Goal: Task Accomplishment & Management: Manage account settings

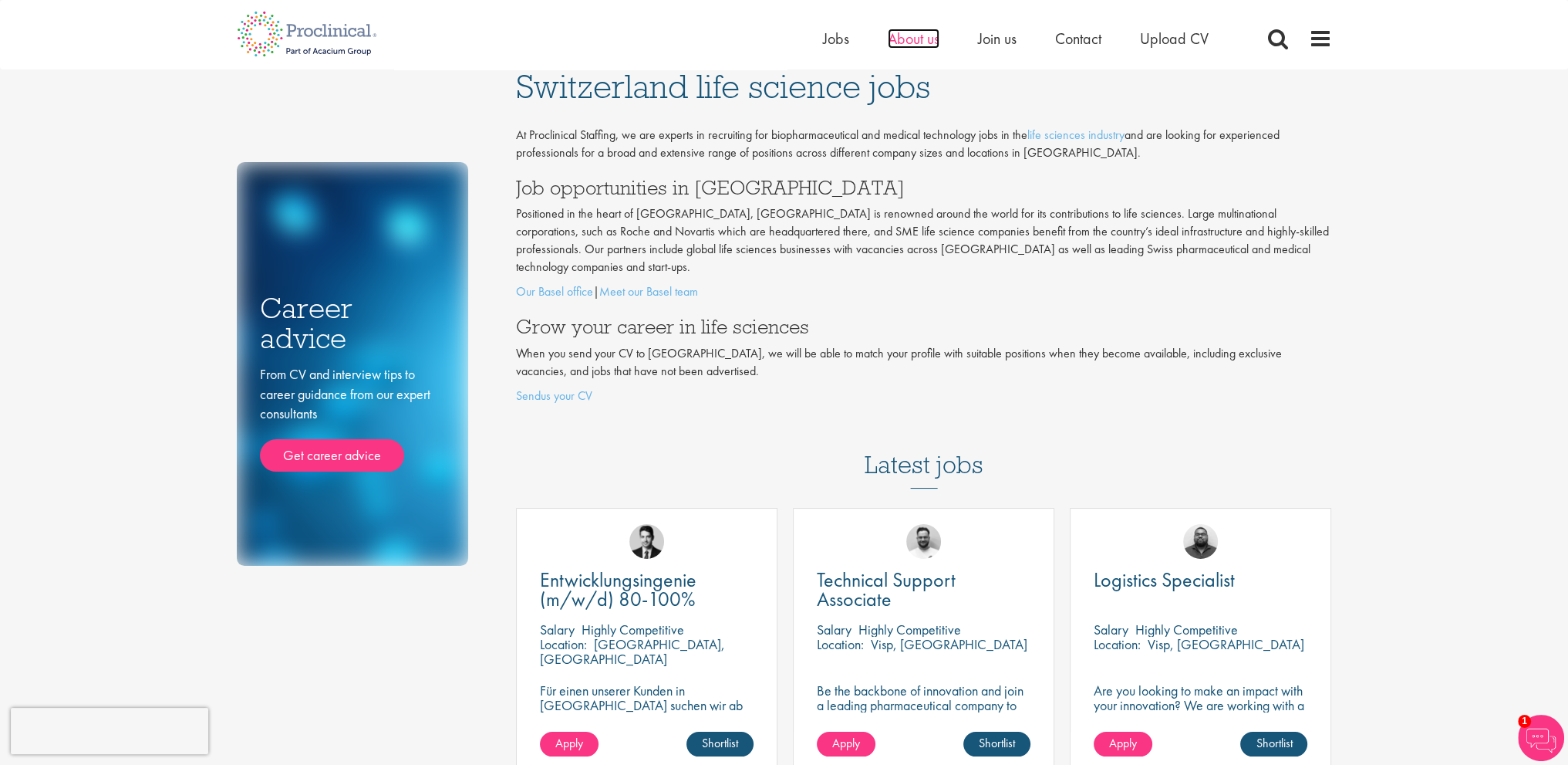
click at [920, 38] on span "About us" at bounding box center [913, 39] width 51 height 20
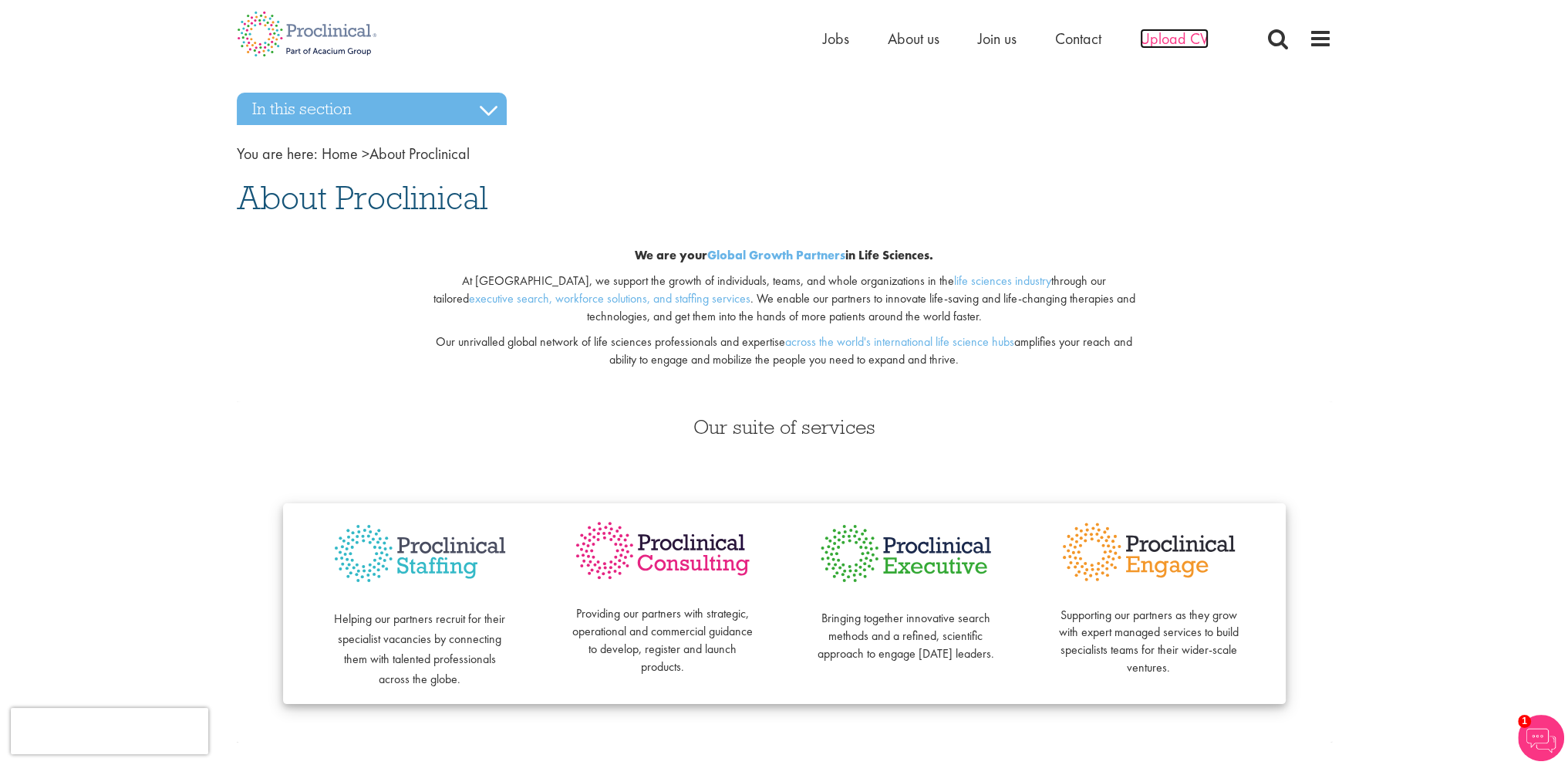
click at [1160, 32] on span "Upload CV" at bounding box center [1174, 39] width 69 height 20
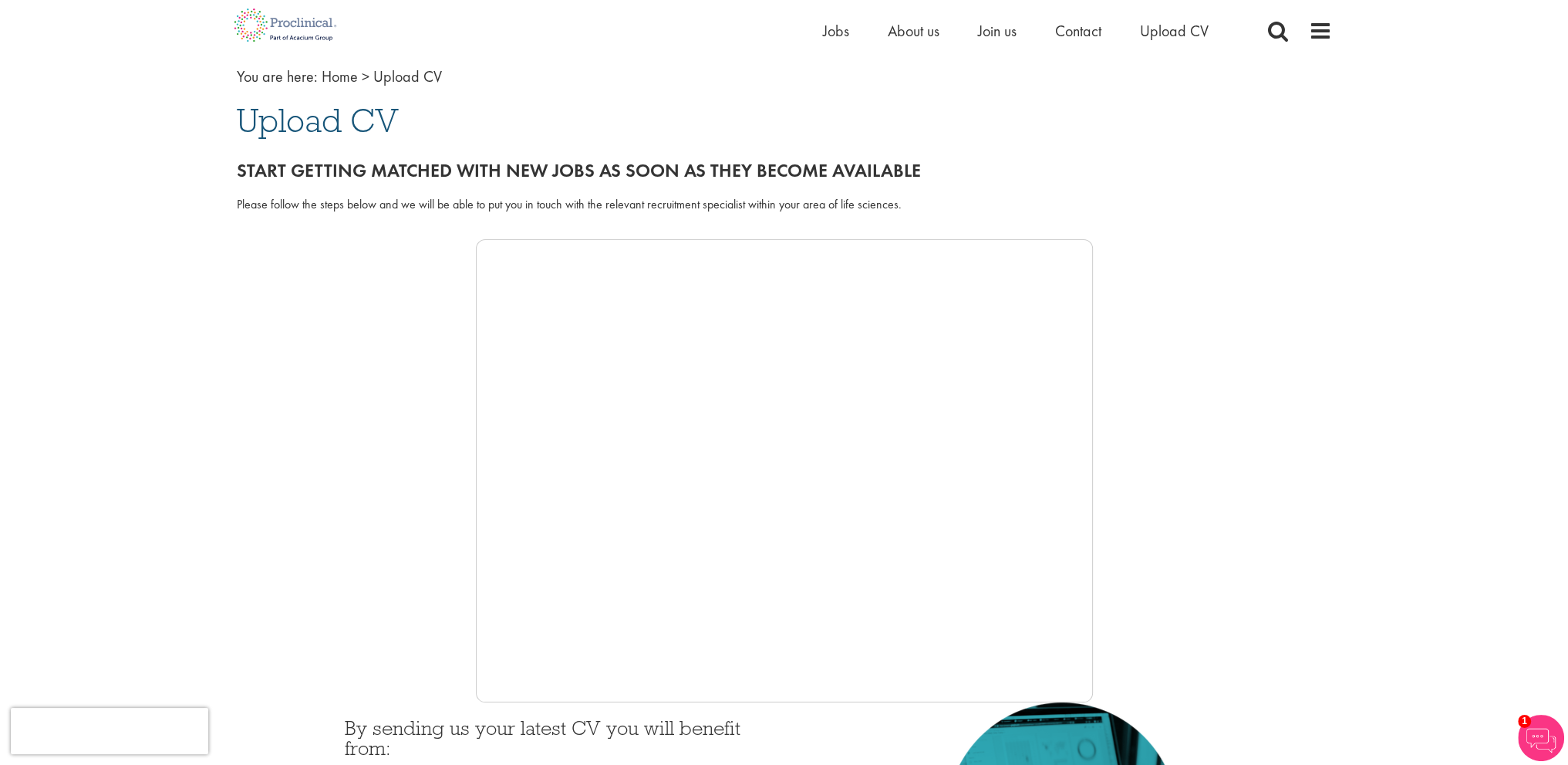
scroll to position [154, 0]
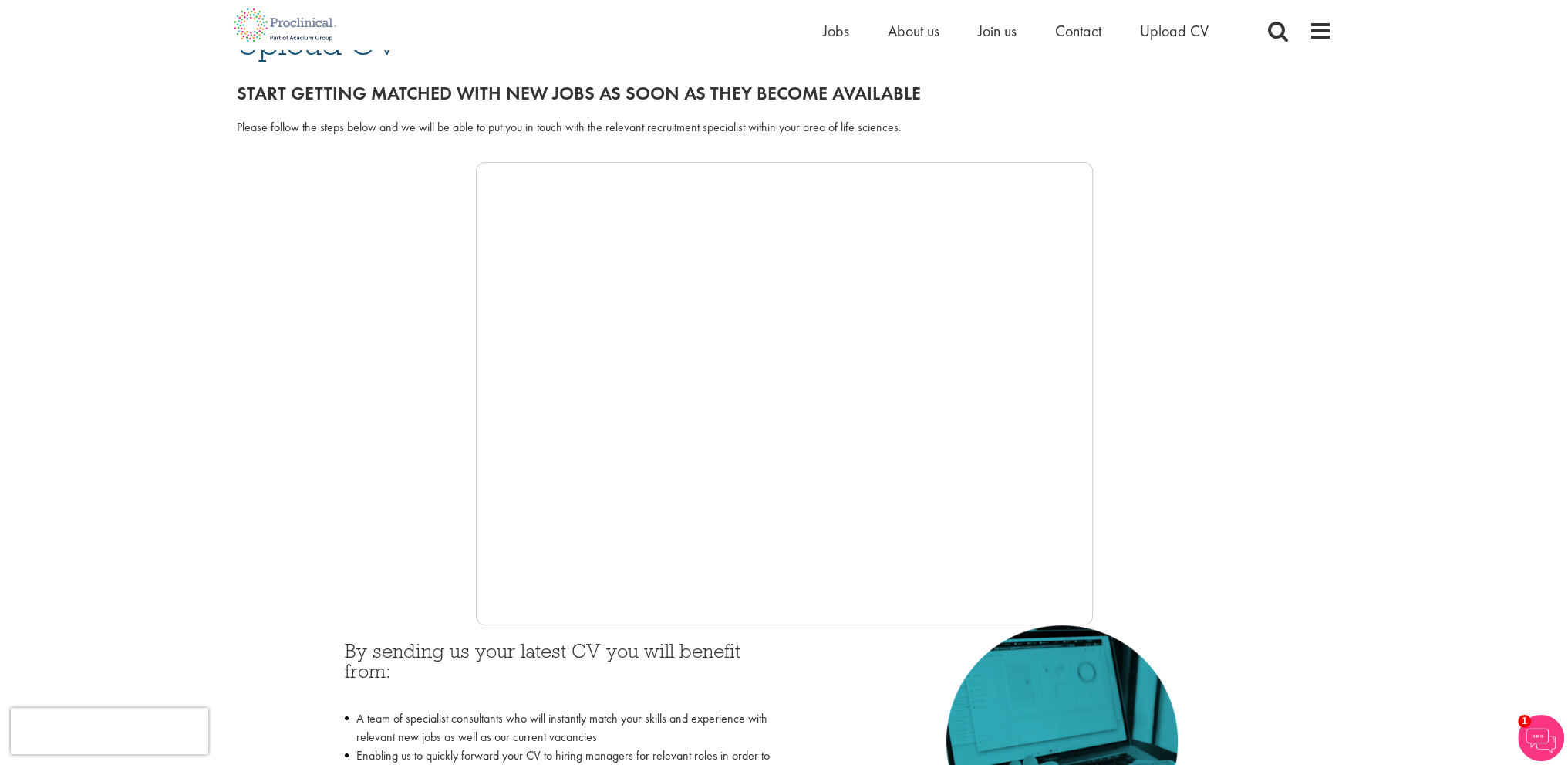
click at [421, 420] on div at bounding box center [785, 394] width 1096 height 463
click at [441, 410] on div at bounding box center [785, 394] width 1096 height 463
click at [454, 398] on div at bounding box center [785, 394] width 1096 height 463
click at [406, 331] on div at bounding box center [785, 394] width 1096 height 463
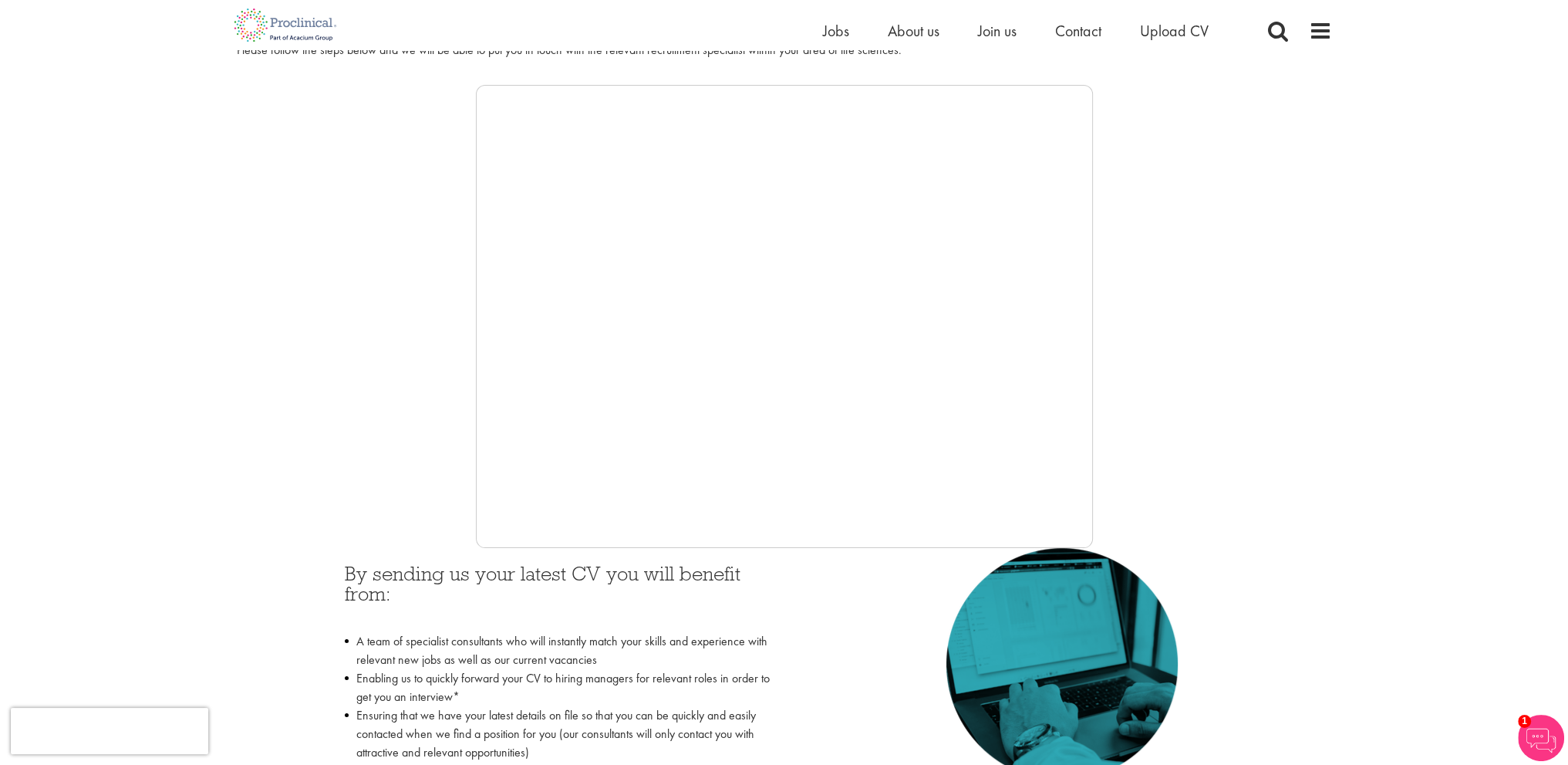
click at [456, 379] on div at bounding box center [785, 317] width 1096 height 463
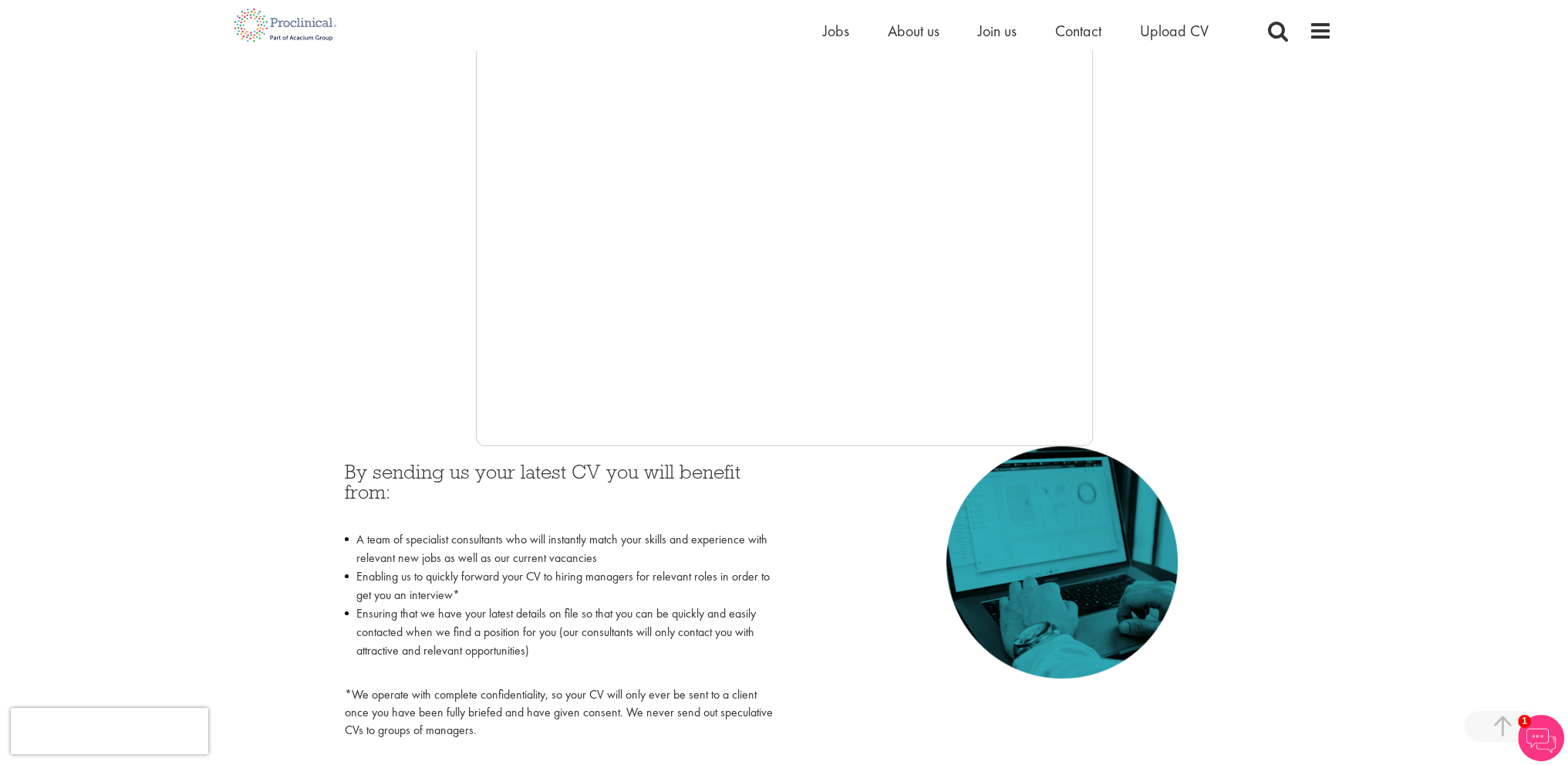
scroll to position [309, 0]
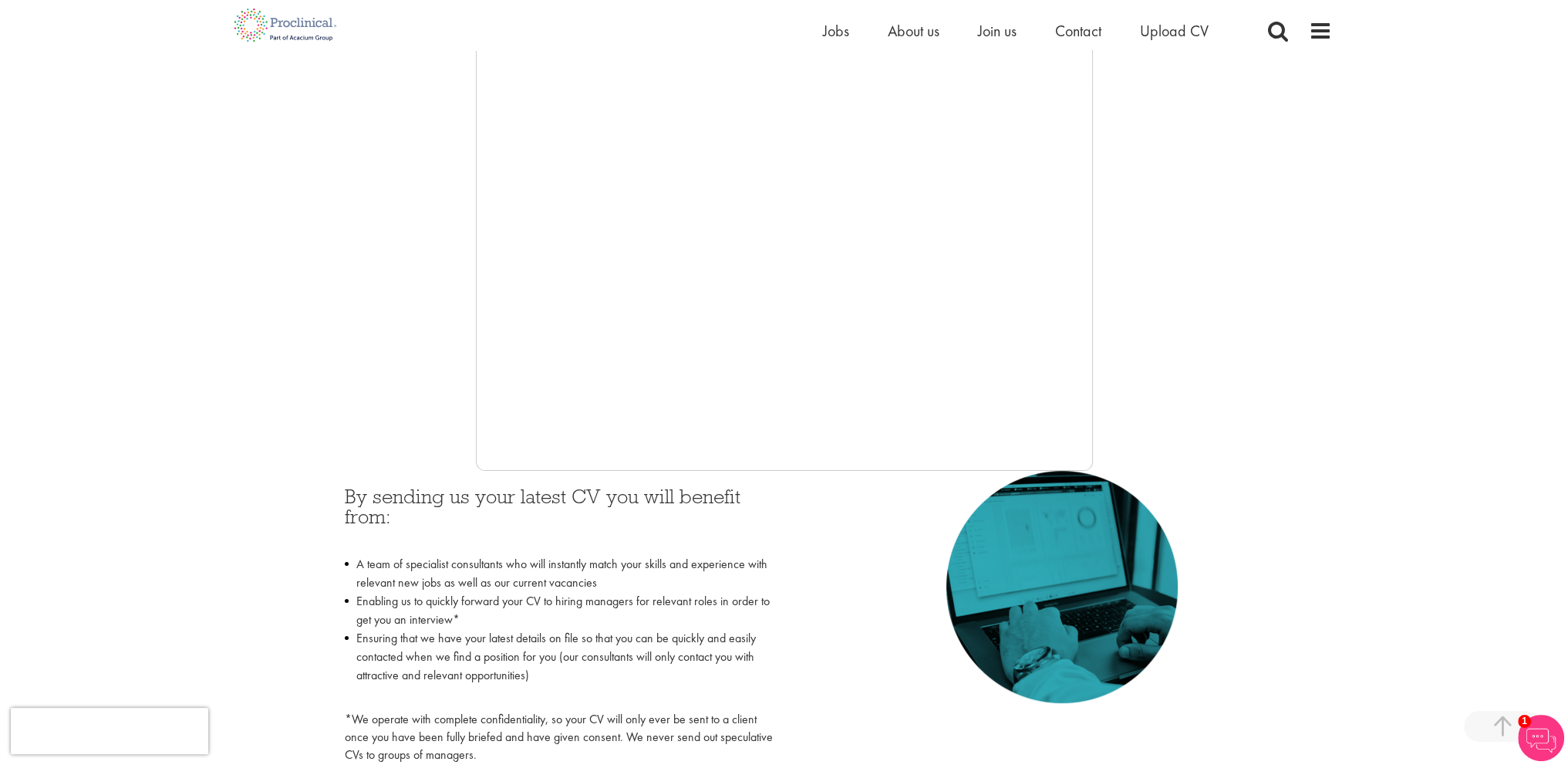
click at [369, 297] on div at bounding box center [785, 239] width 1096 height 463
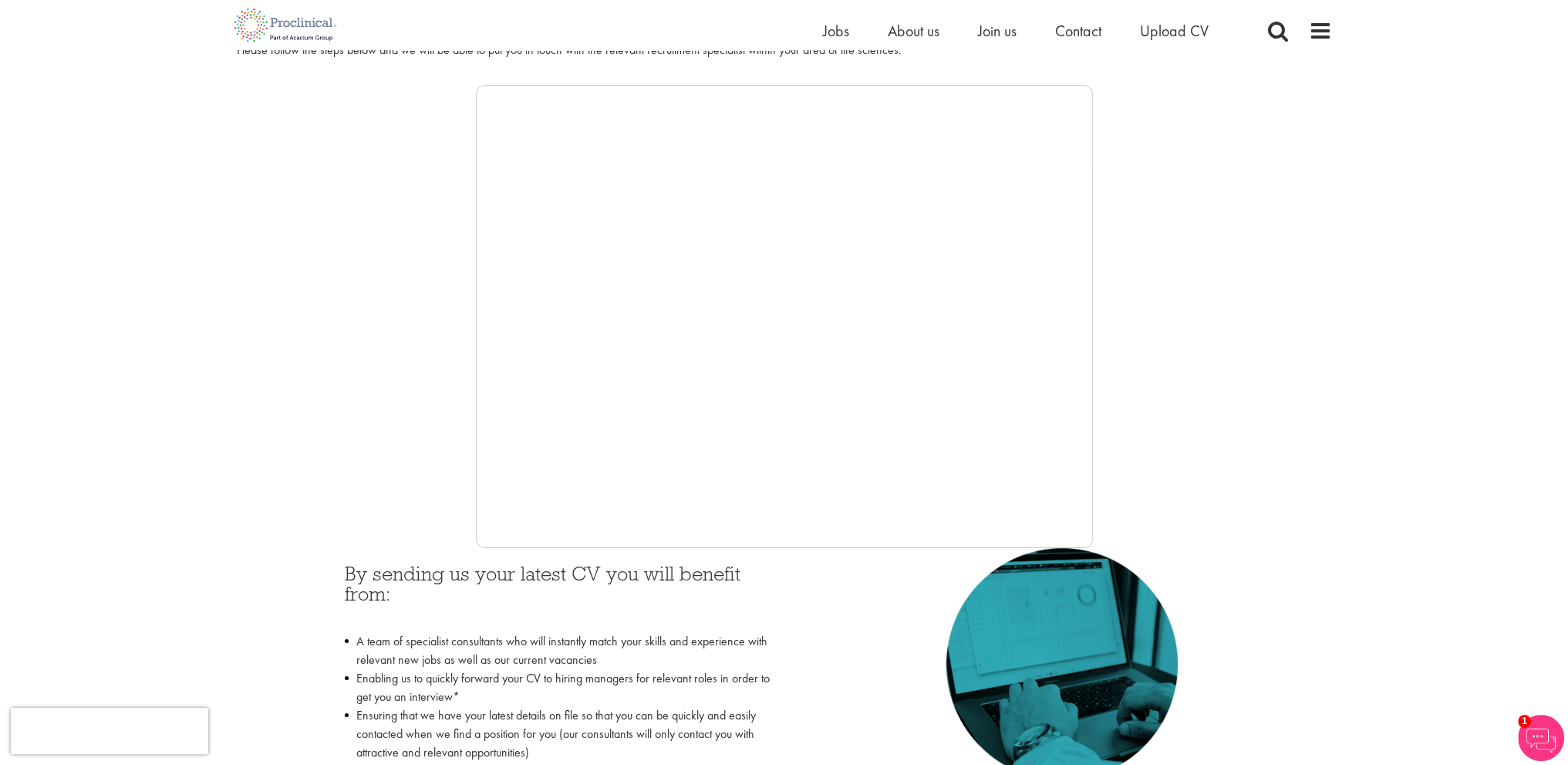
scroll to position [154, 0]
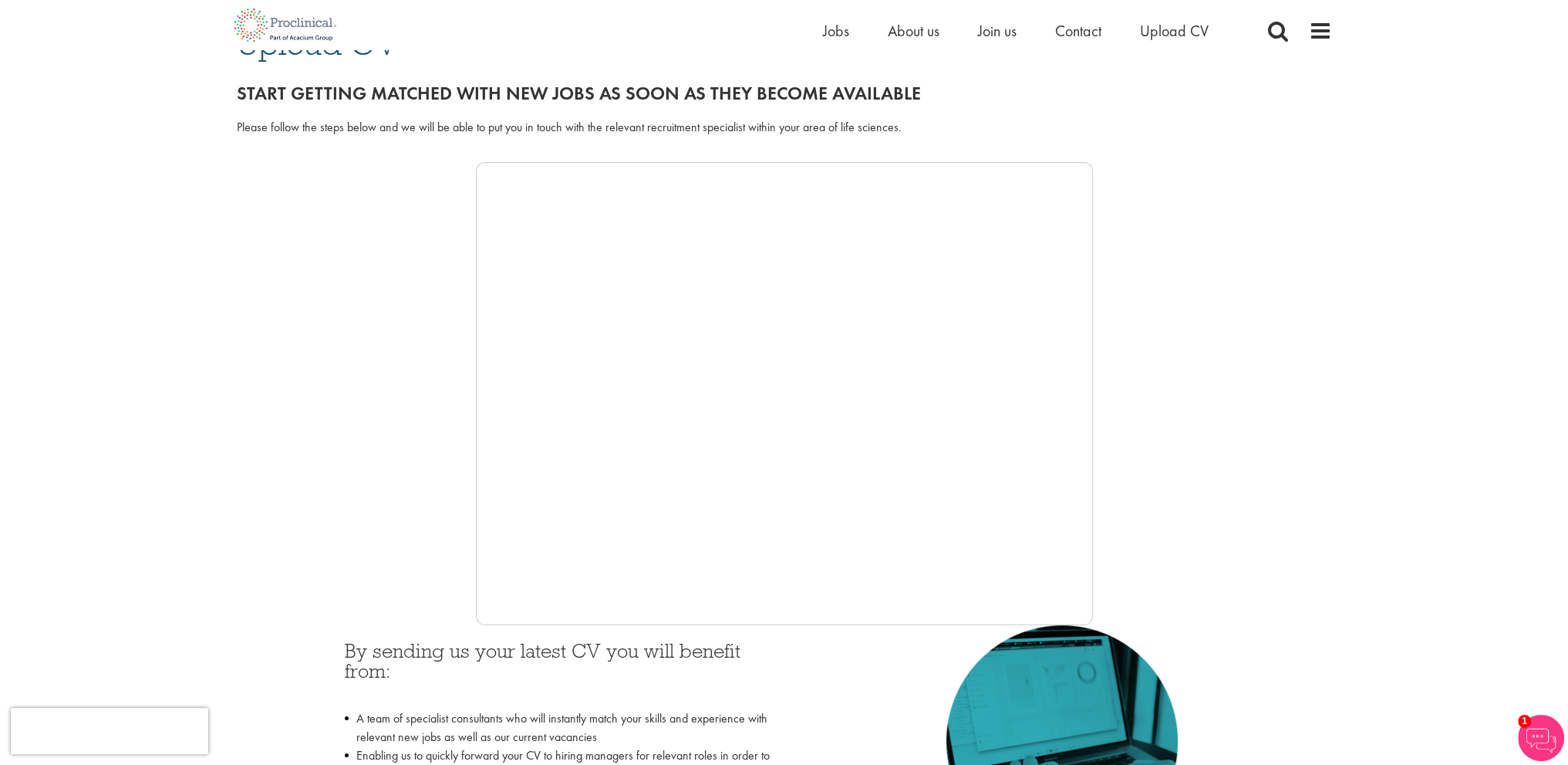
click at [408, 498] on div at bounding box center [785, 394] width 1096 height 463
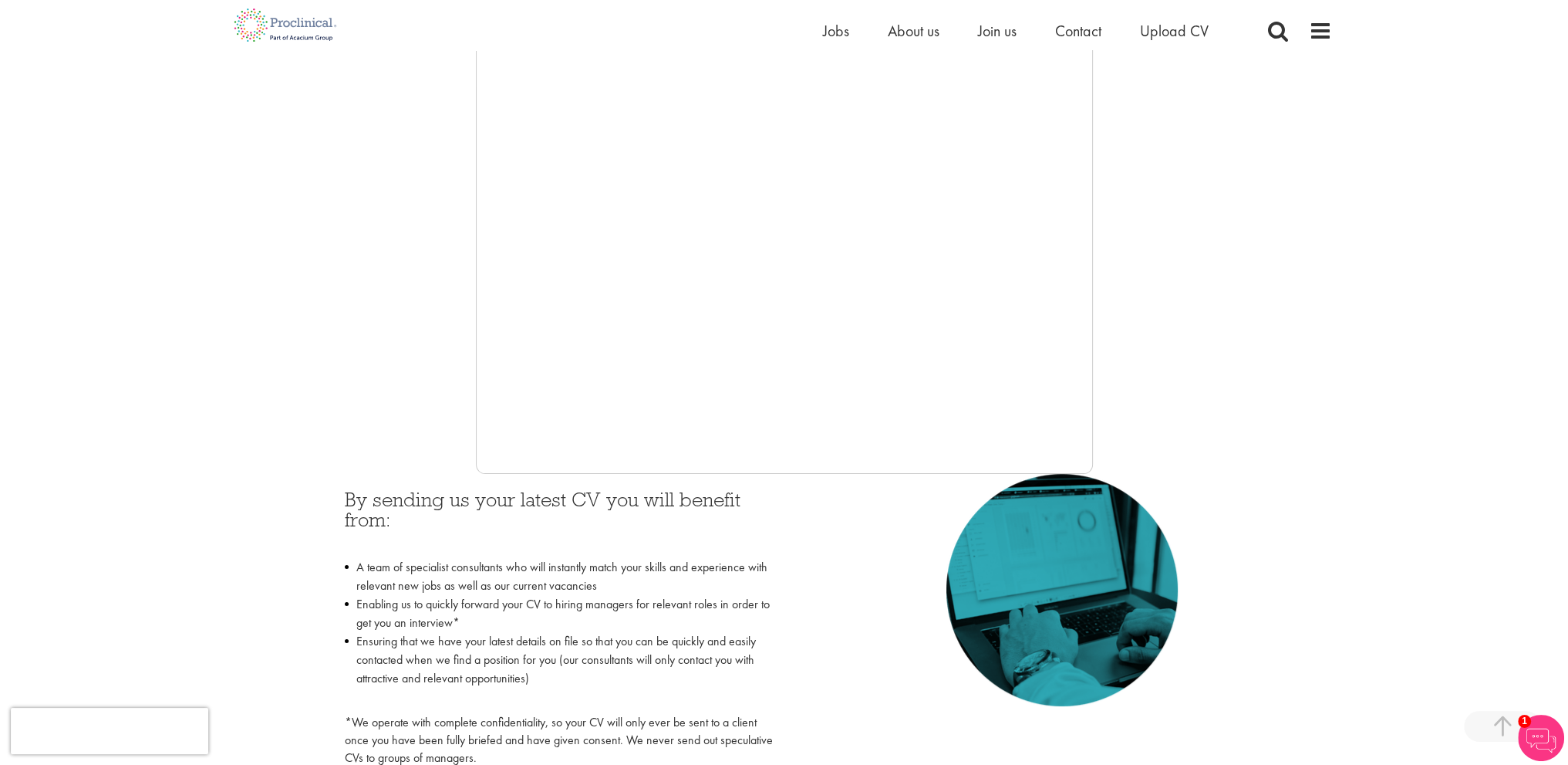
scroll to position [0, 0]
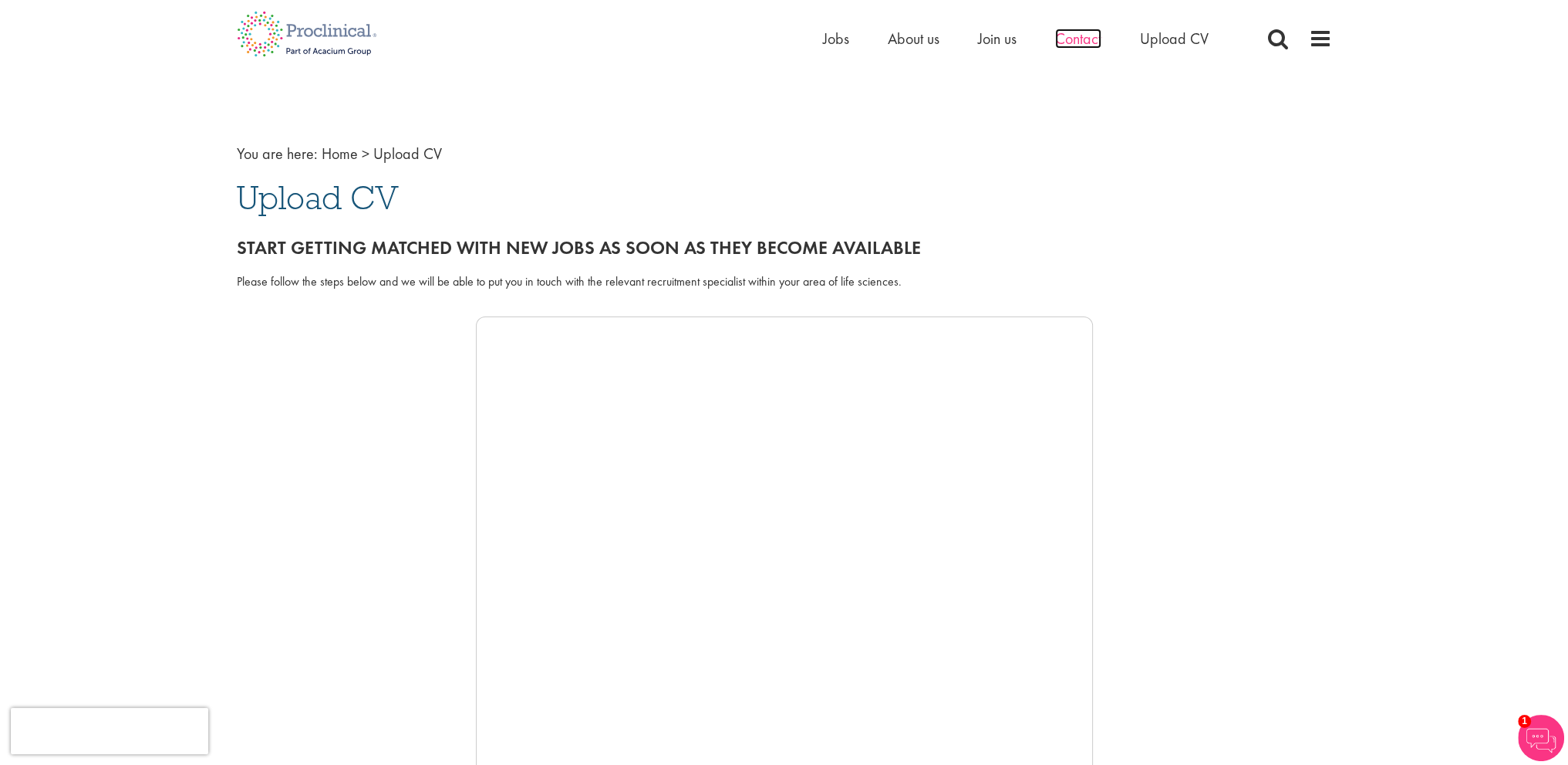
click at [1071, 34] on span "Contact" at bounding box center [1078, 39] width 46 height 20
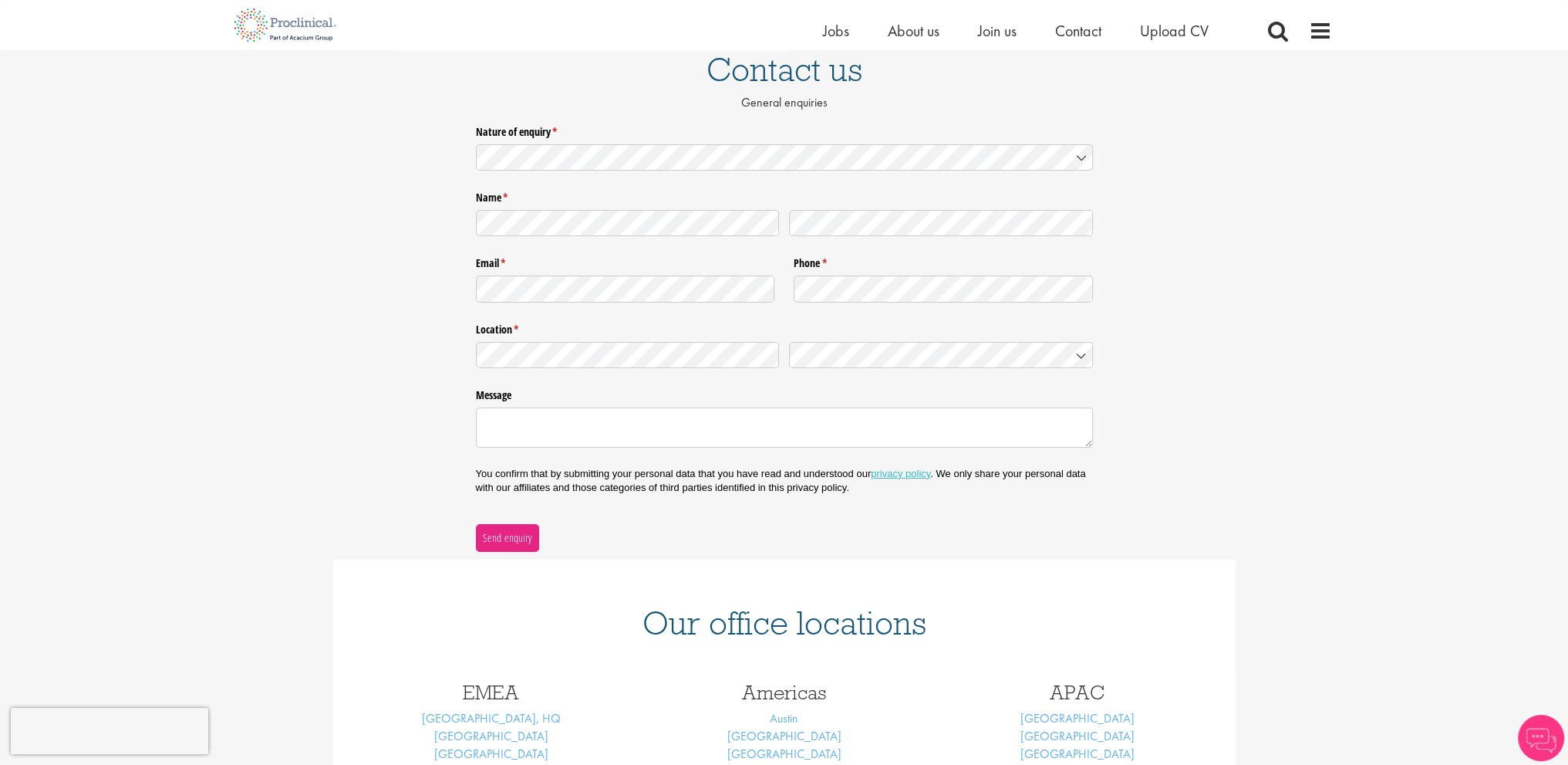
scroll to position [232, 0]
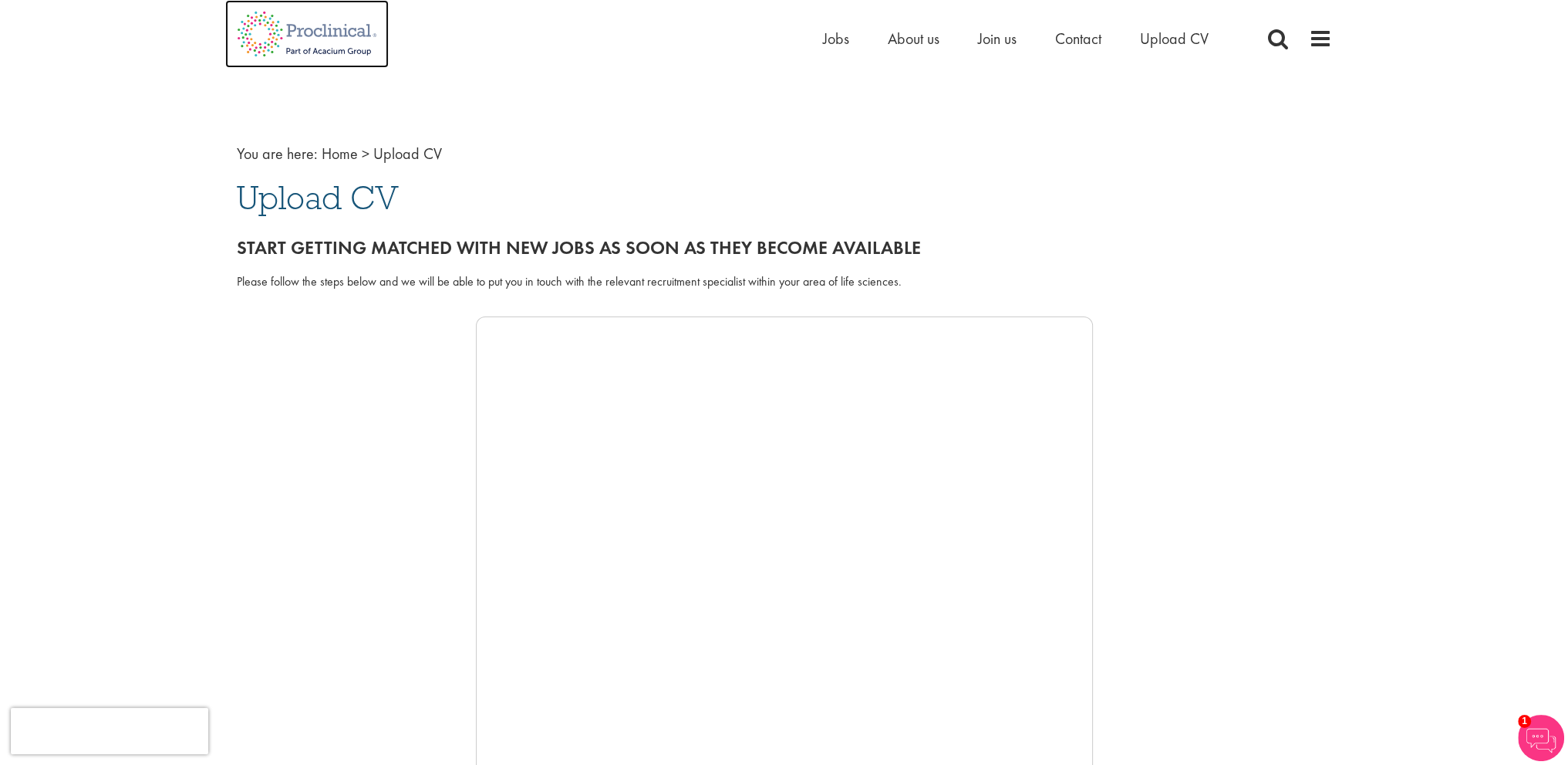
click at [306, 41] on img at bounding box center [307, 34] width 164 height 68
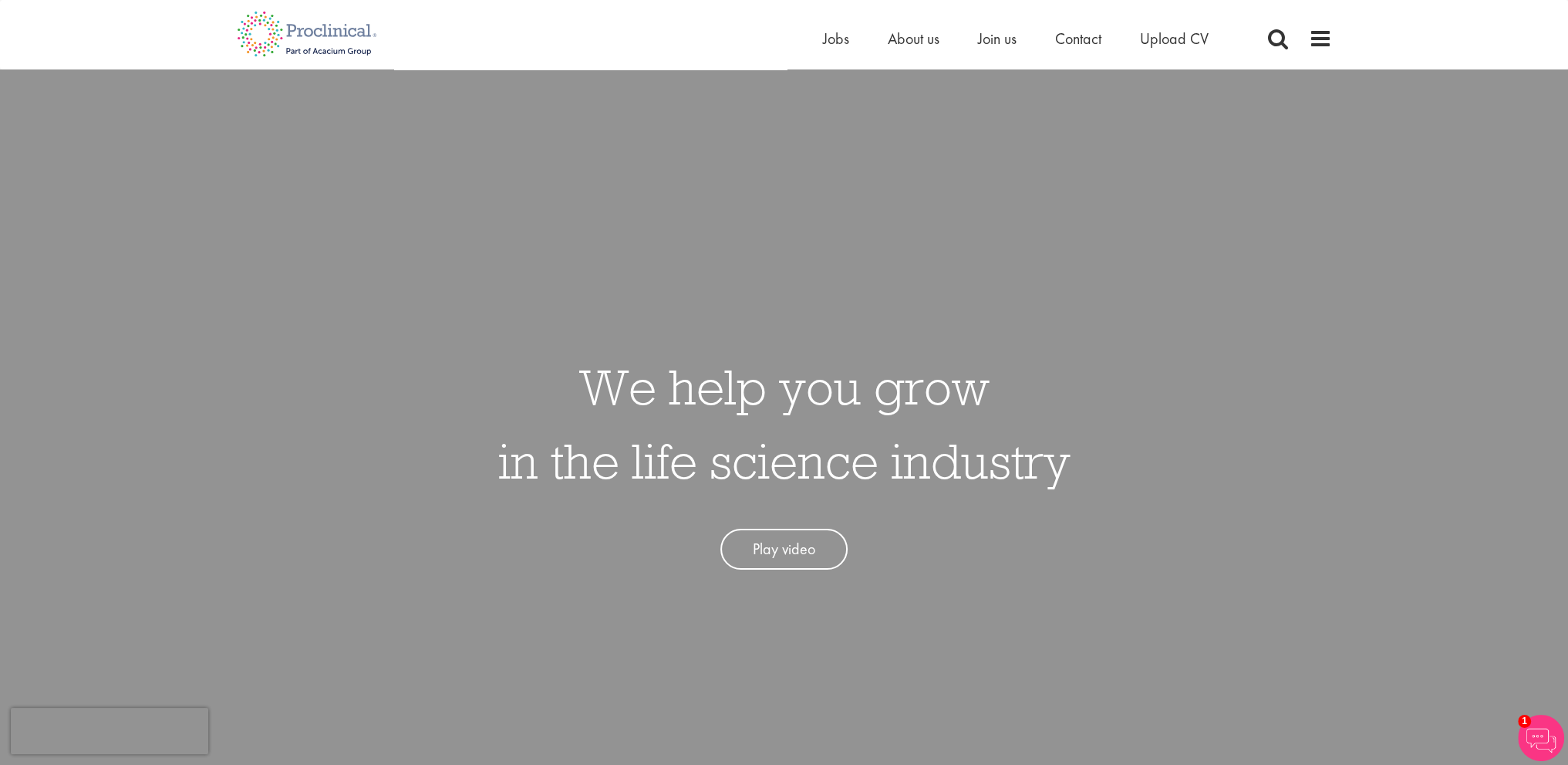
click at [610, 494] on h1 "We help you grow in the life science industry" at bounding box center [784, 423] width 572 height 148
click at [611, 501] on div "We help you grow in the life science industry Play video" at bounding box center [784, 452] width 572 height 236
click at [602, 462] on h1 "We help you grow in the life science industry" at bounding box center [784, 423] width 572 height 148
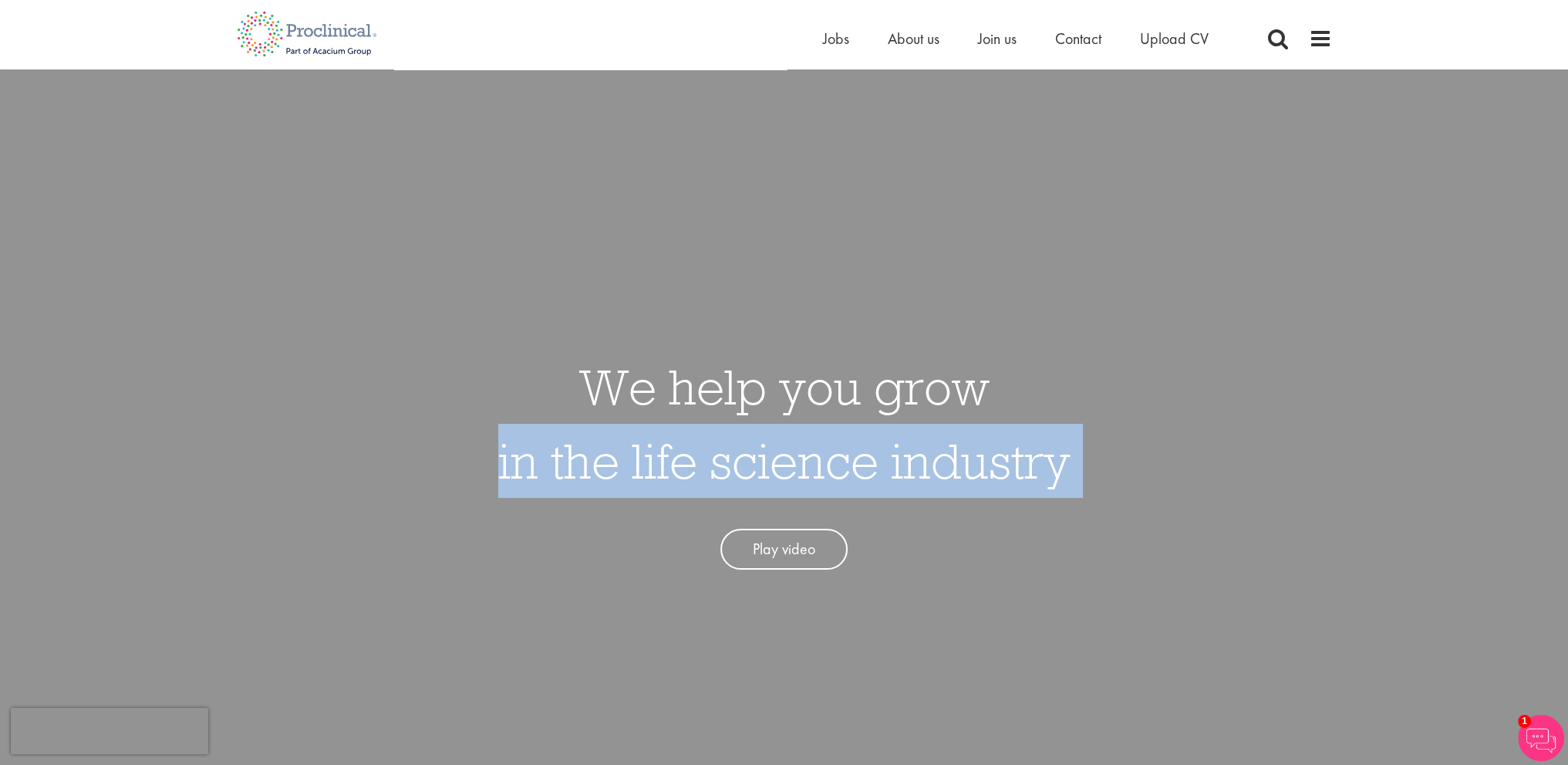
click at [602, 462] on h1 "We help you grow in the life science industry" at bounding box center [784, 423] width 572 height 148
click at [592, 462] on h1 "We help you grow in the life science industry" at bounding box center [784, 423] width 572 height 148
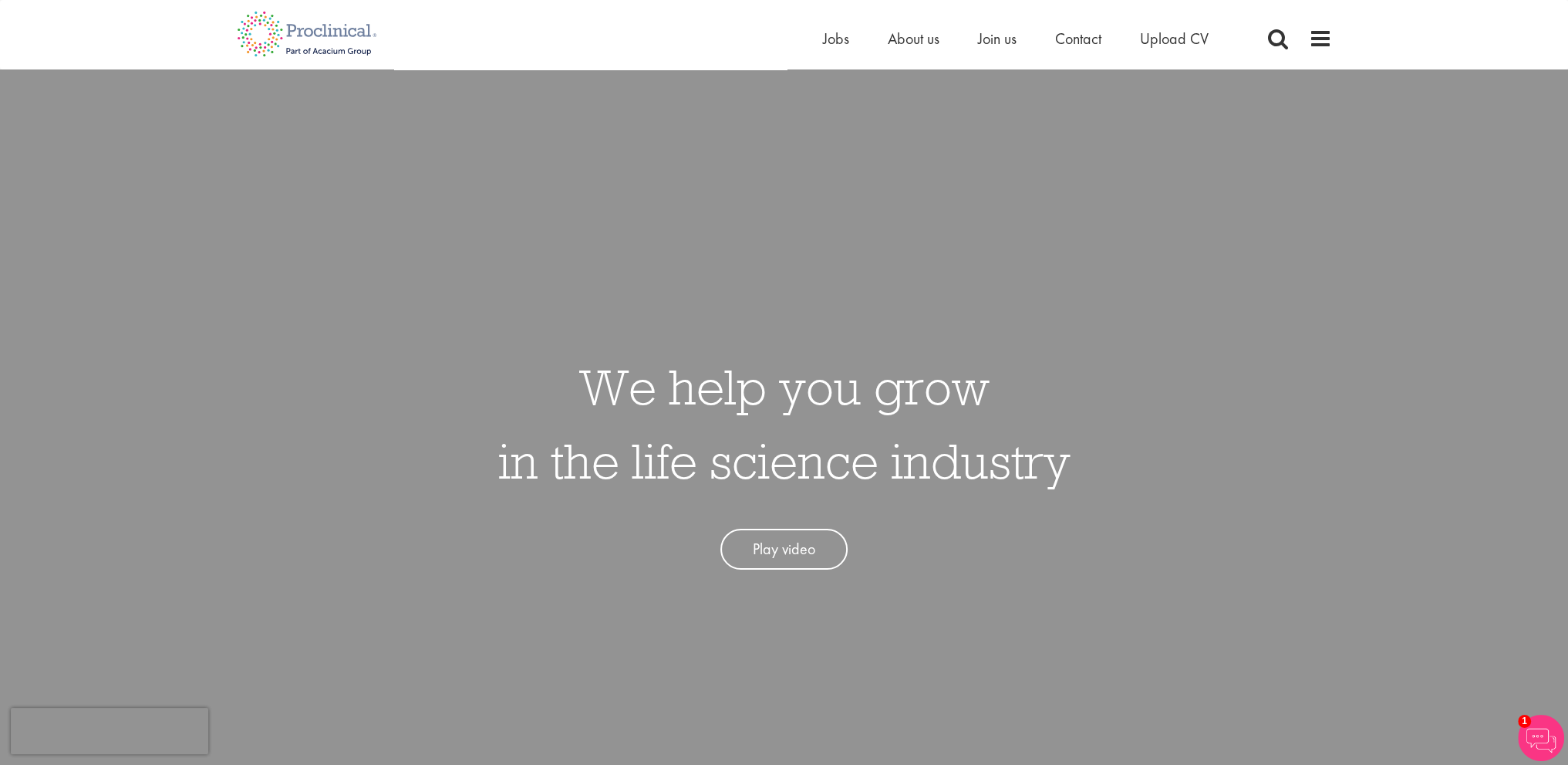
click at [664, 395] on h1 "We help you grow in the life science industry" at bounding box center [784, 423] width 572 height 148
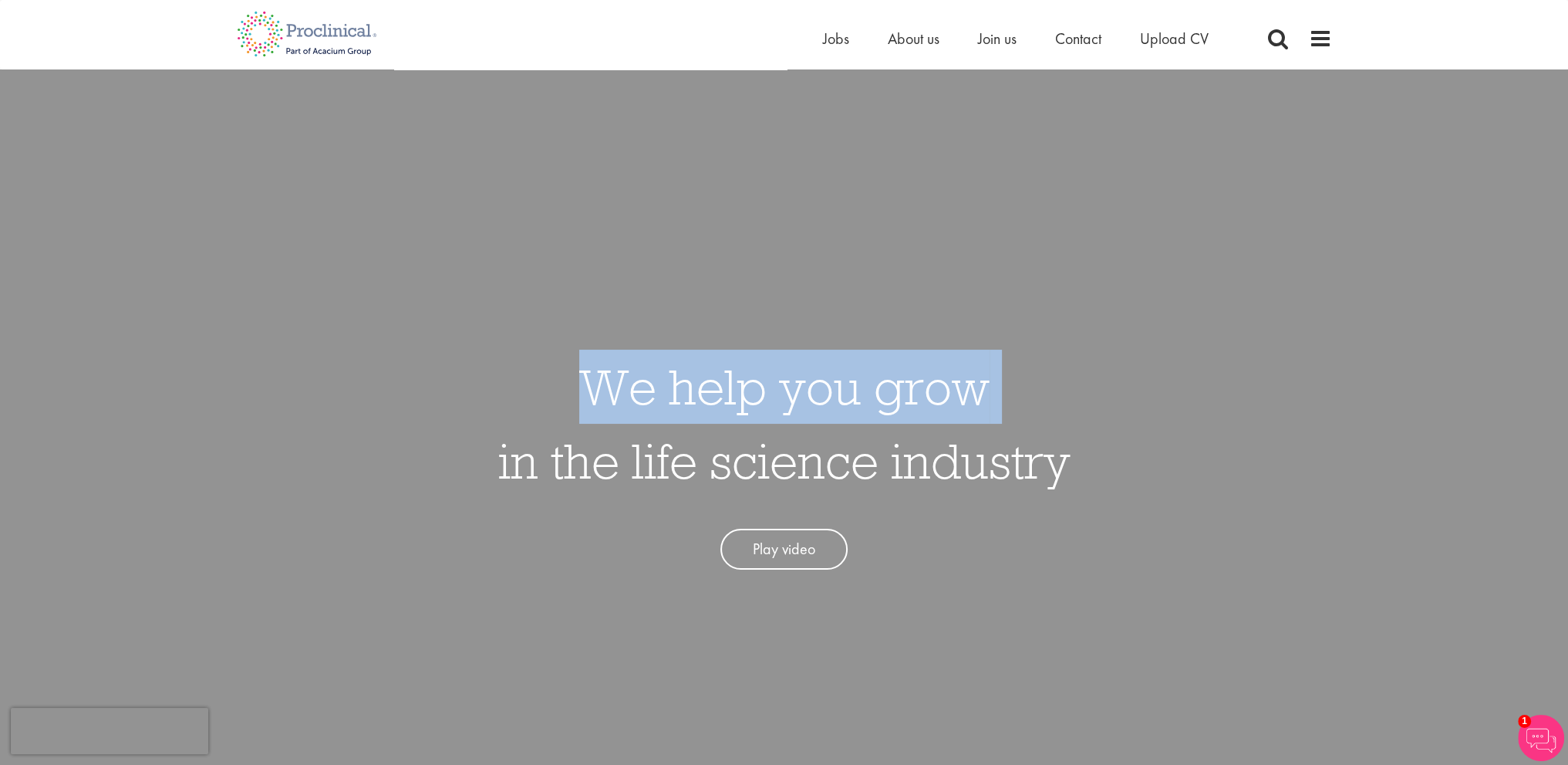
click at [664, 395] on h1 "We help you grow in the life science industry" at bounding box center [784, 423] width 572 height 148
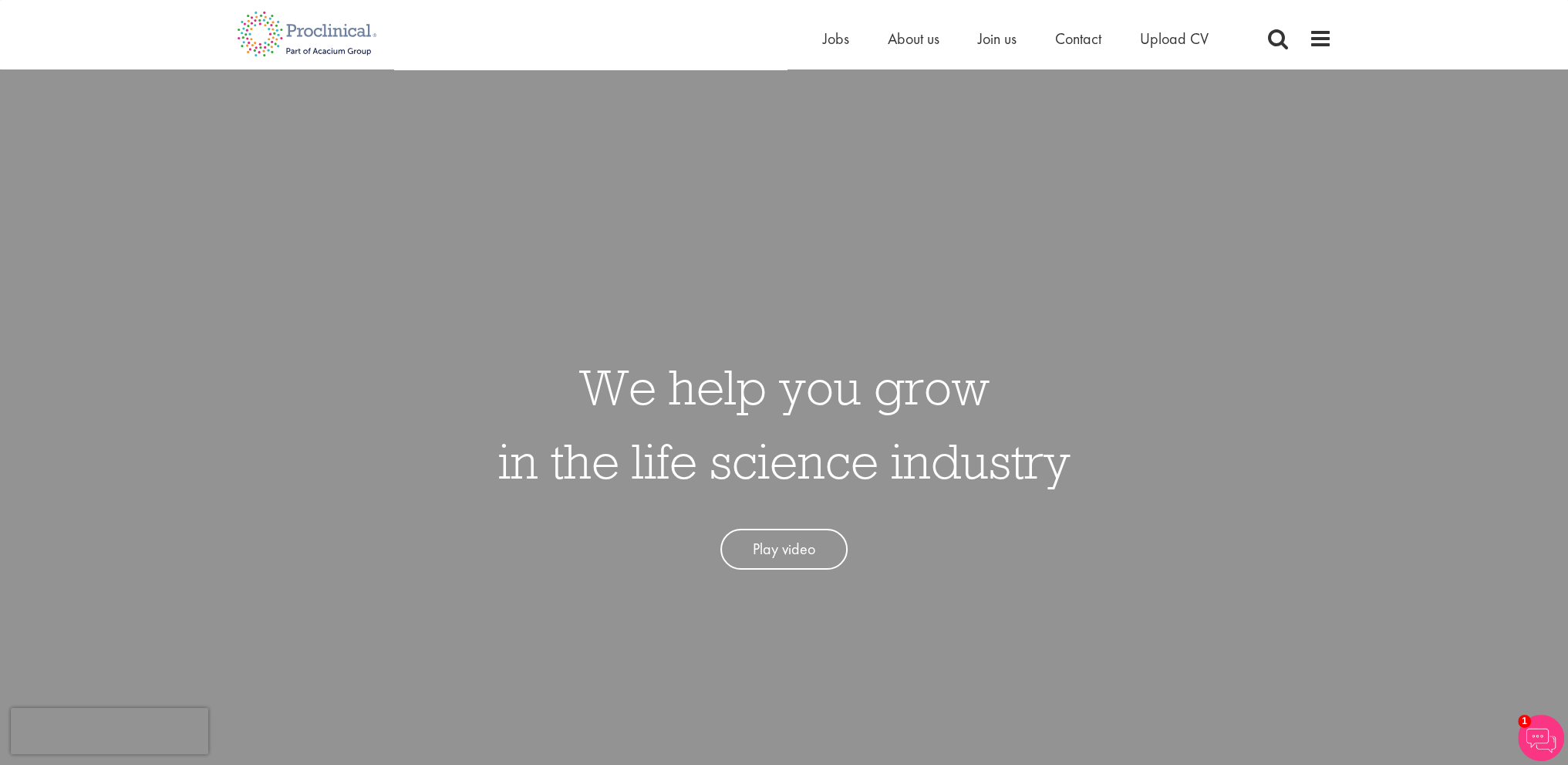
click at [636, 441] on h1 "We help you grow in the life science industry" at bounding box center [784, 423] width 572 height 148
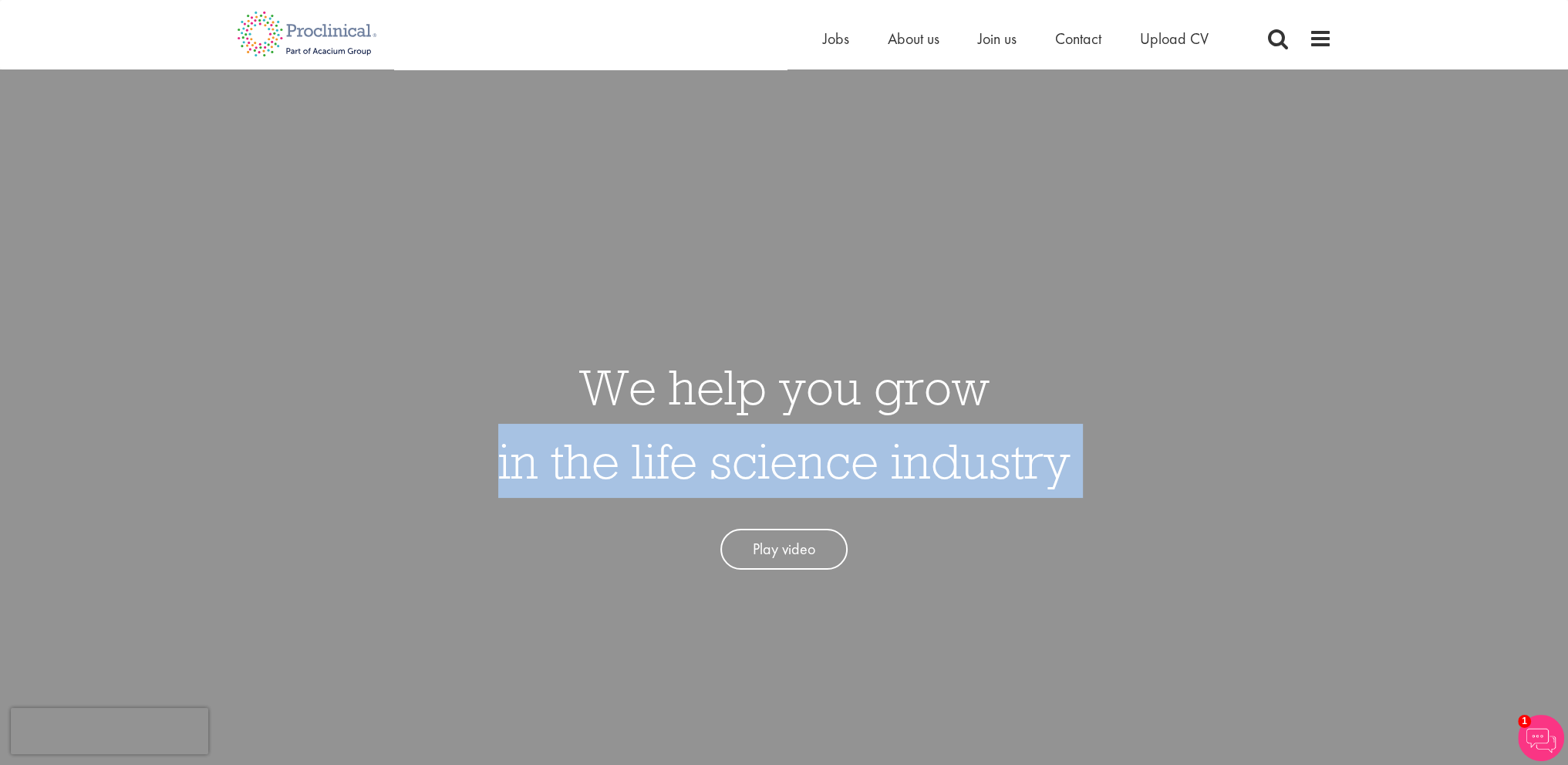
click at [636, 441] on h1 "We help you grow in the life science industry" at bounding box center [784, 423] width 572 height 148
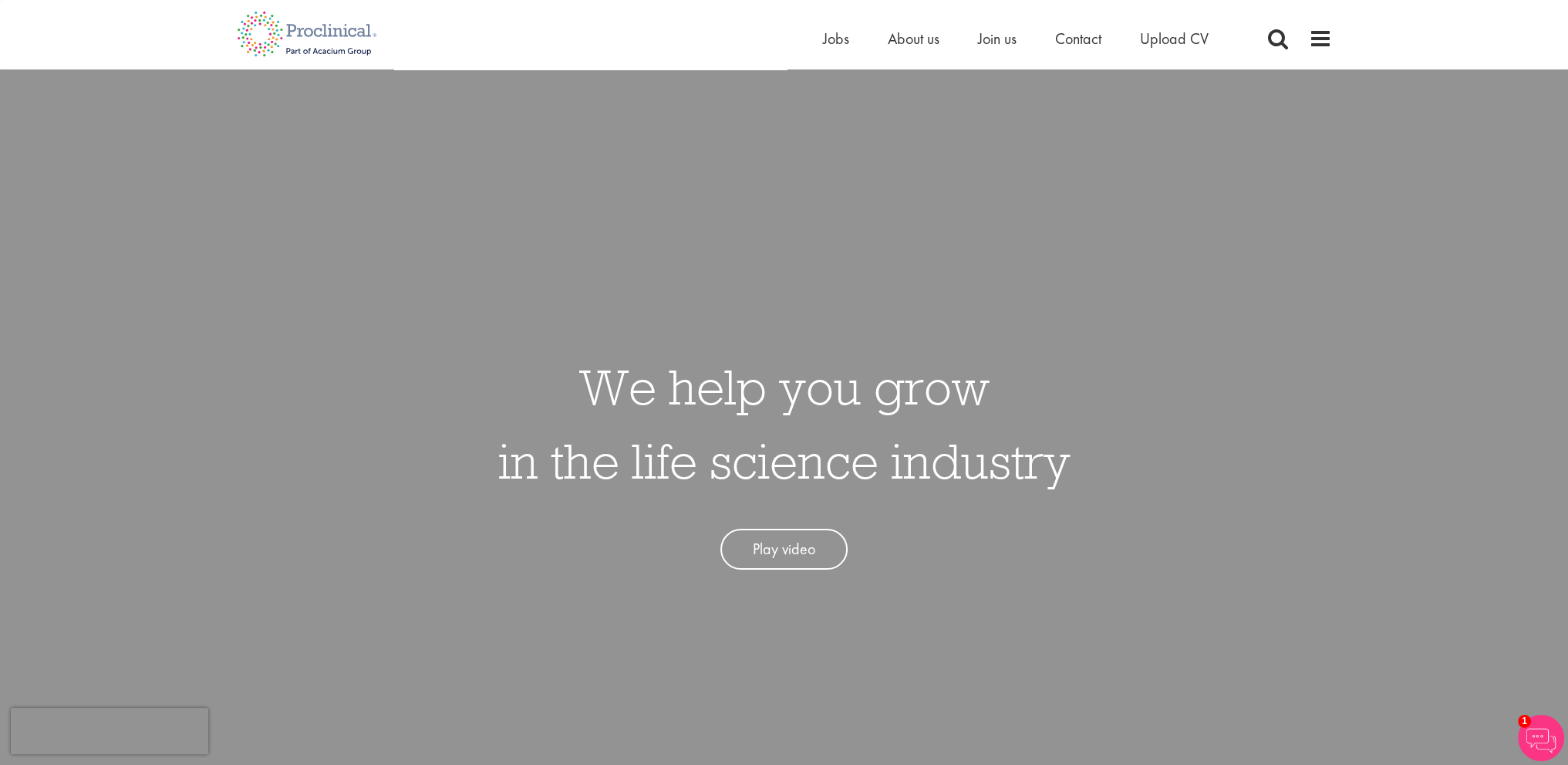
click at [686, 388] on h1 "We help you grow in the life science industry" at bounding box center [784, 423] width 572 height 148
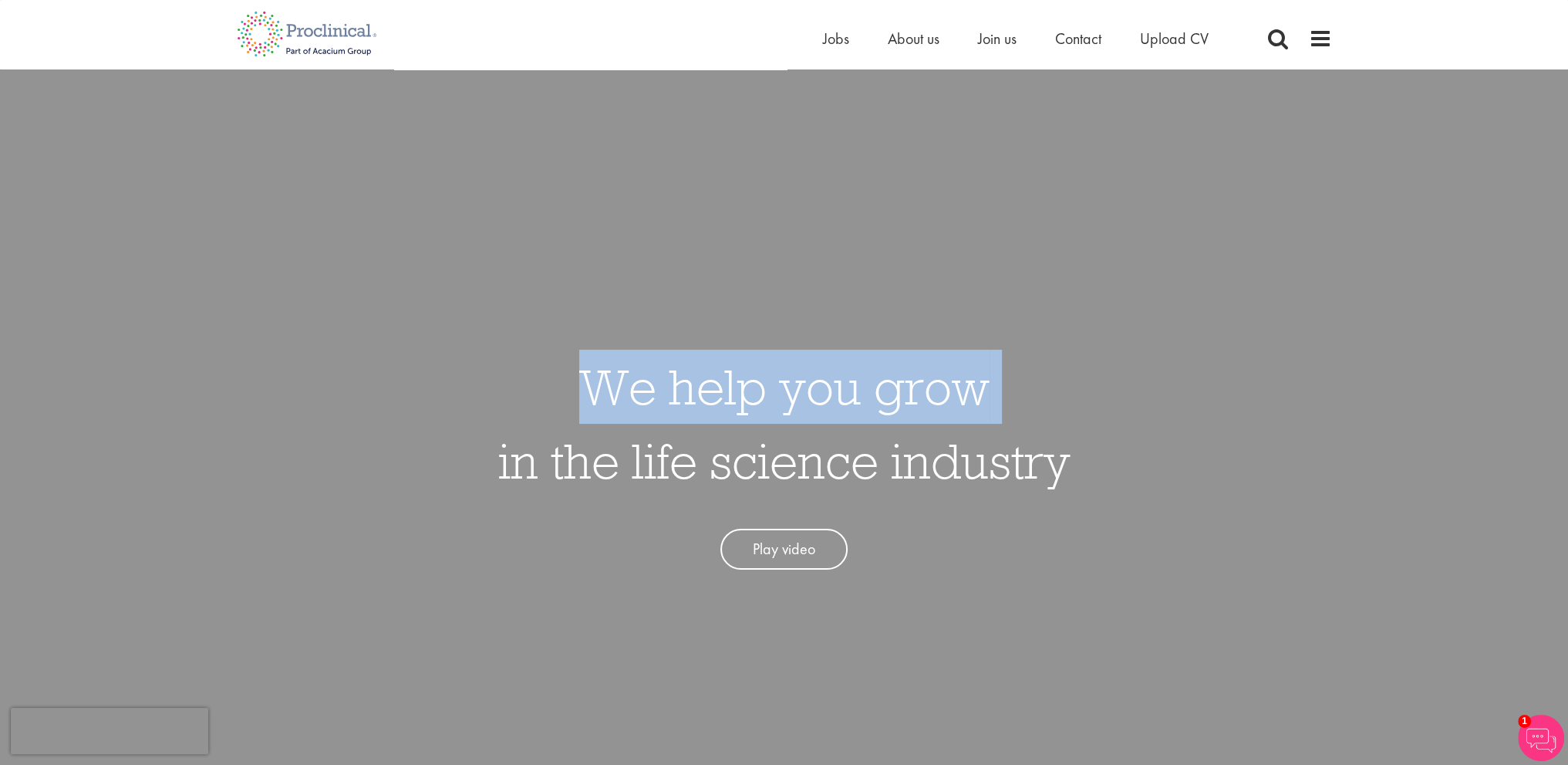
click at [686, 388] on h1 "We help you grow in the life science industry" at bounding box center [784, 423] width 572 height 148
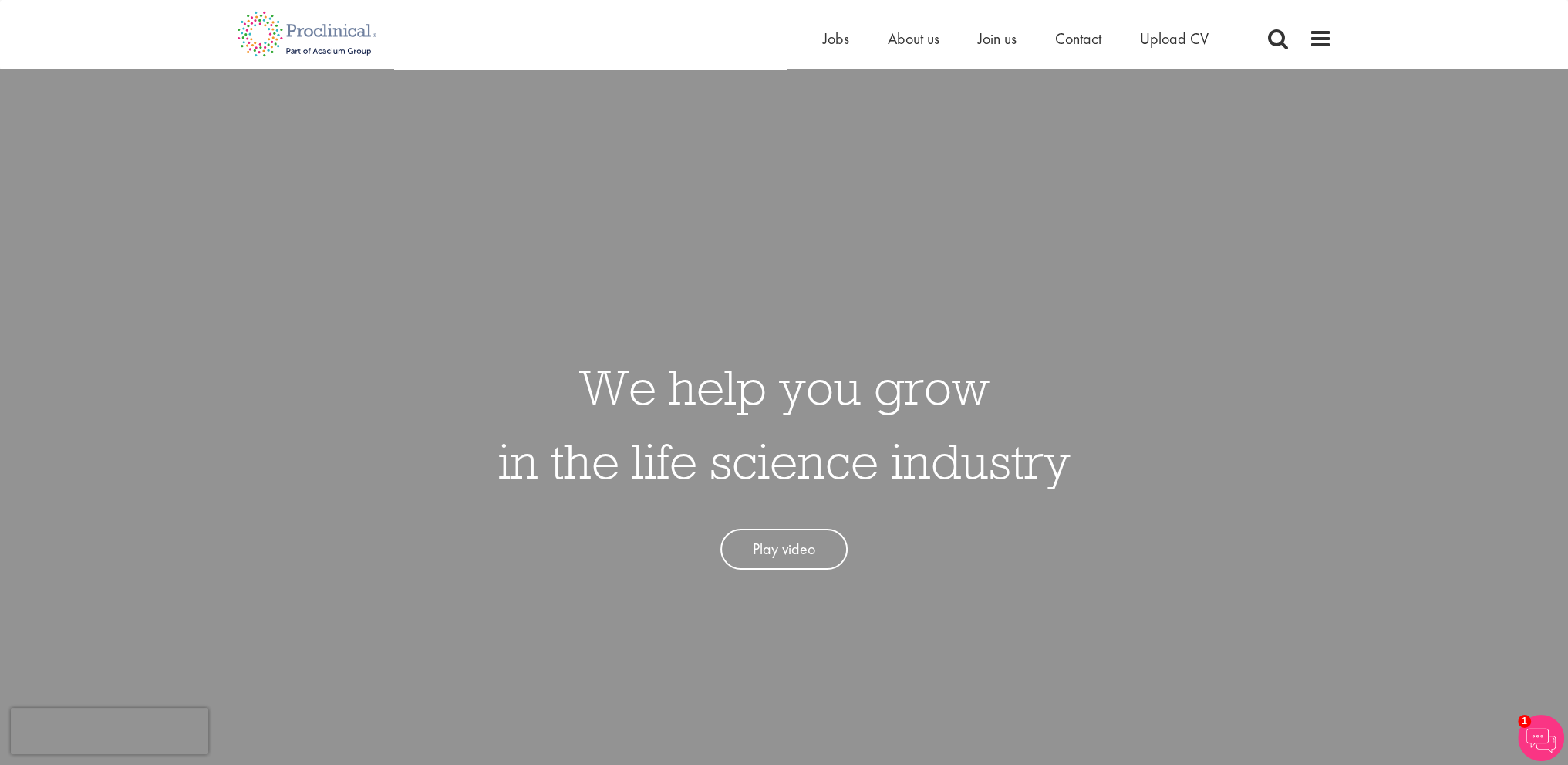
click at [657, 430] on h1 "We help you grow in the life science industry" at bounding box center [784, 423] width 572 height 148
click at [678, 398] on h1 "We help you grow in the life science industry" at bounding box center [784, 423] width 572 height 148
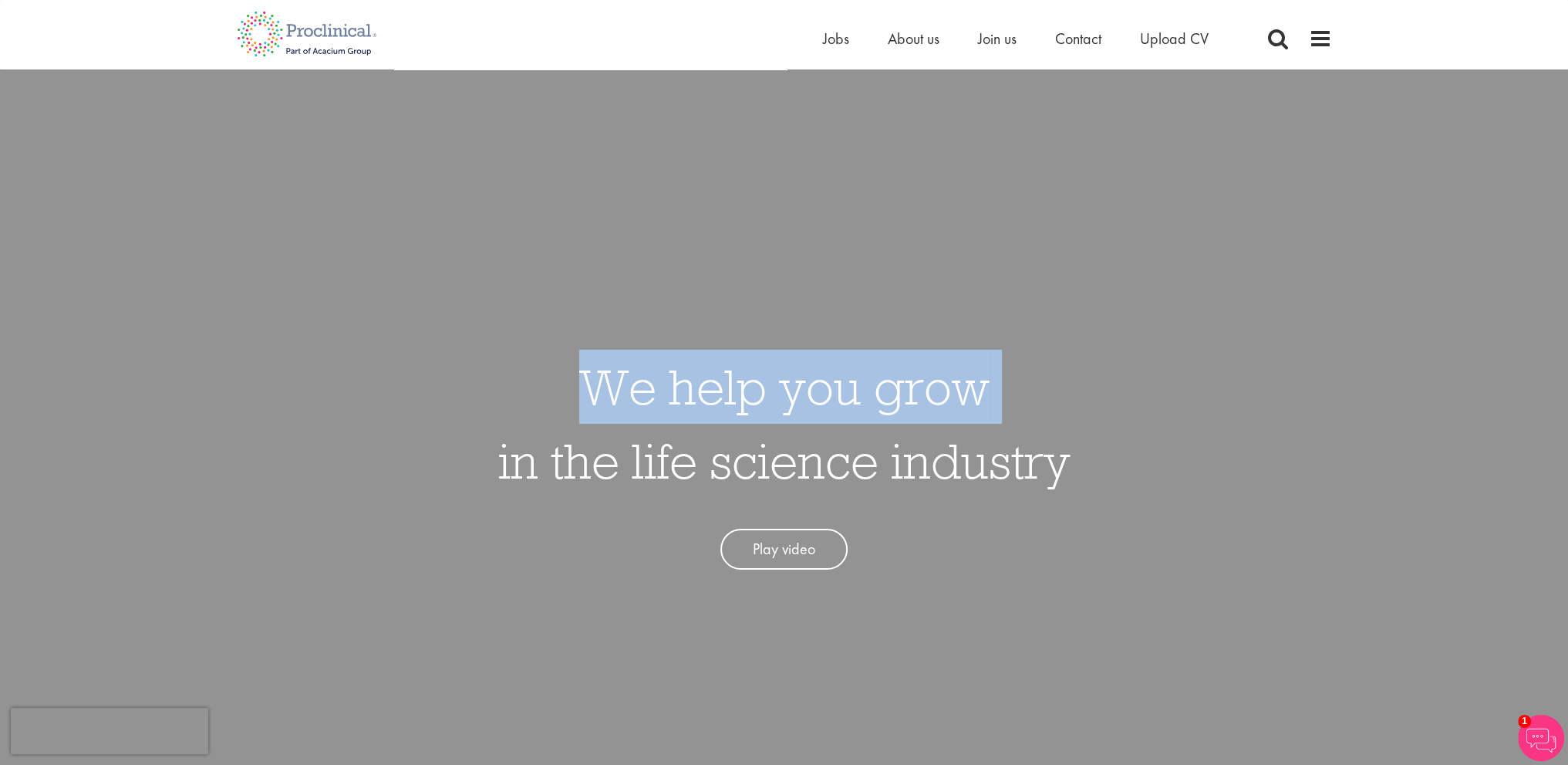
click at [678, 398] on h1 "We help you grow in the life science industry" at bounding box center [784, 423] width 572 height 148
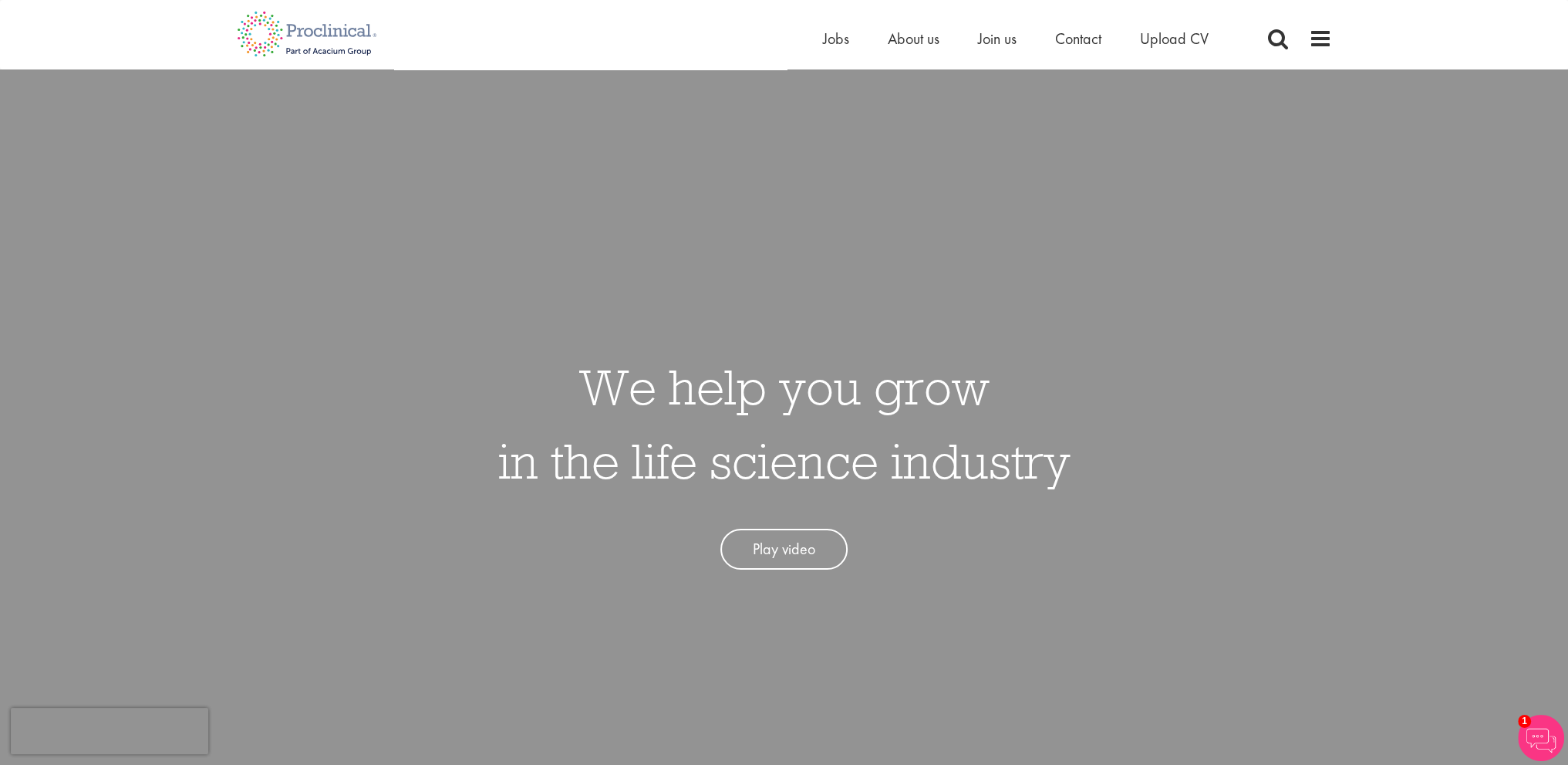
click at [641, 441] on h1 "We help you grow in the life science industry" at bounding box center [784, 423] width 572 height 148
click at [659, 406] on h1 "We help you grow in the life science industry" at bounding box center [784, 423] width 572 height 148
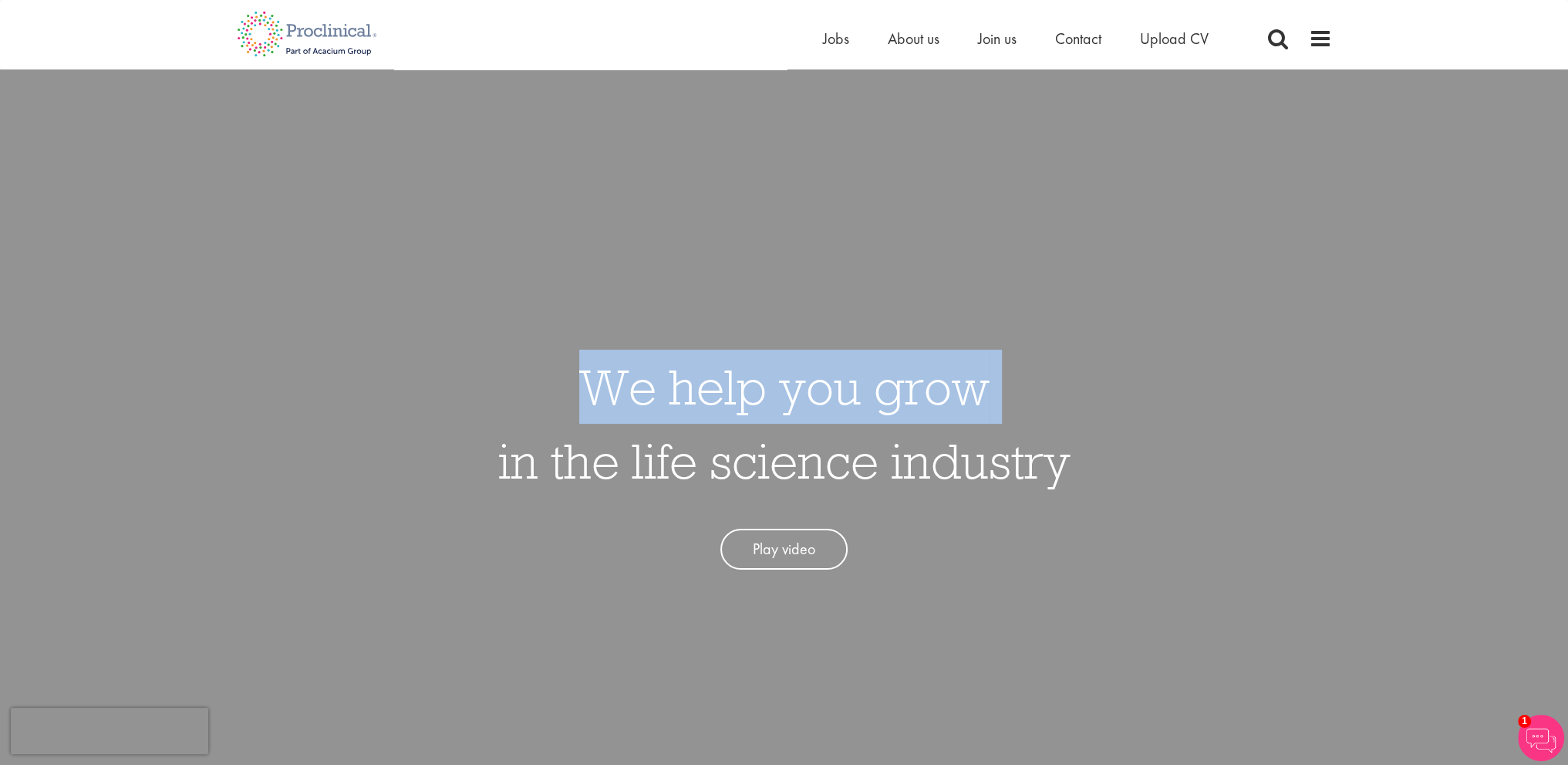
click at [659, 406] on h1 "We help you grow in the life science industry" at bounding box center [784, 423] width 572 height 148
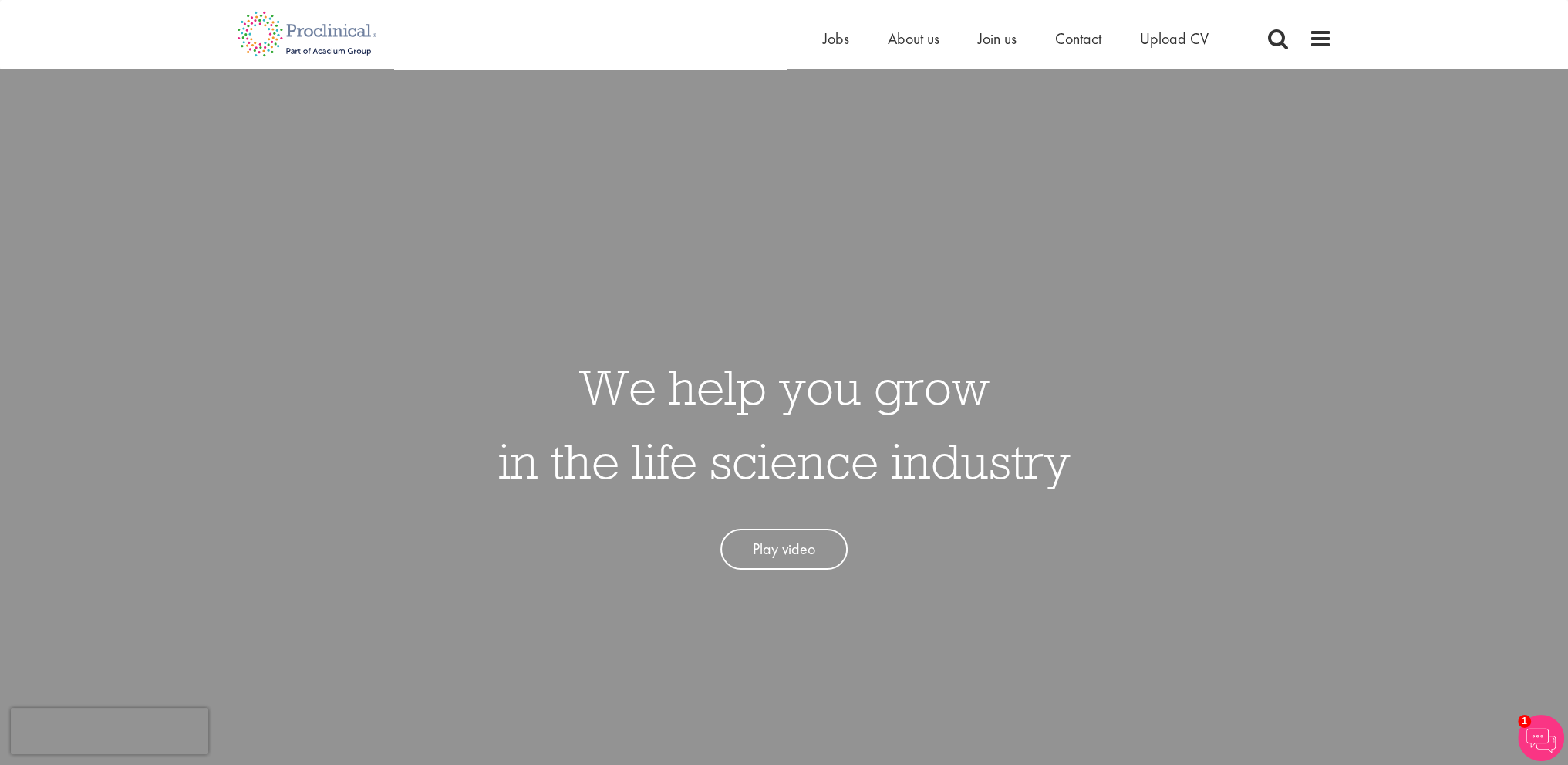
click at [630, 466] on h1 "We help you grow in the life science industry" at bounding box center [784, 423] width 572 height 148
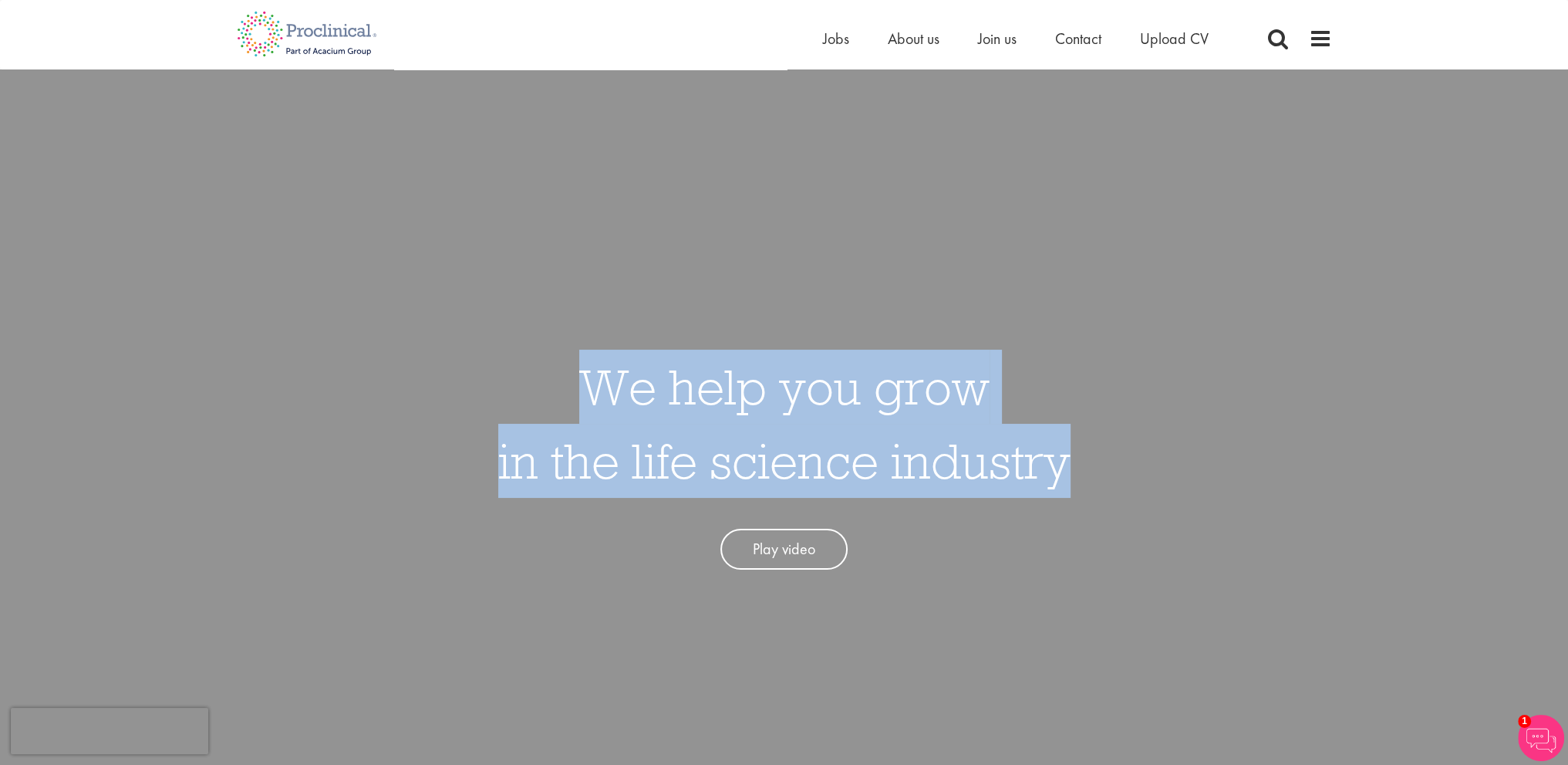
drag, startPoint x: 582, startPoint y: 380, endPoint x: 1064, endPoint y: 483, distance: 492.9
click at [1064, 483] on h1 "We help you grow in the life science industry" at bounding box center [784, 423] width 572 height 148
drag, startPoint x: 1058, startPoint y: 483, endPoint x: 608, endPoint y: 382, distance: 461.2
click at [608, 382] on h1 "We help you grow in the life science industry" at bounding box center [784, 423] width 572 height 148
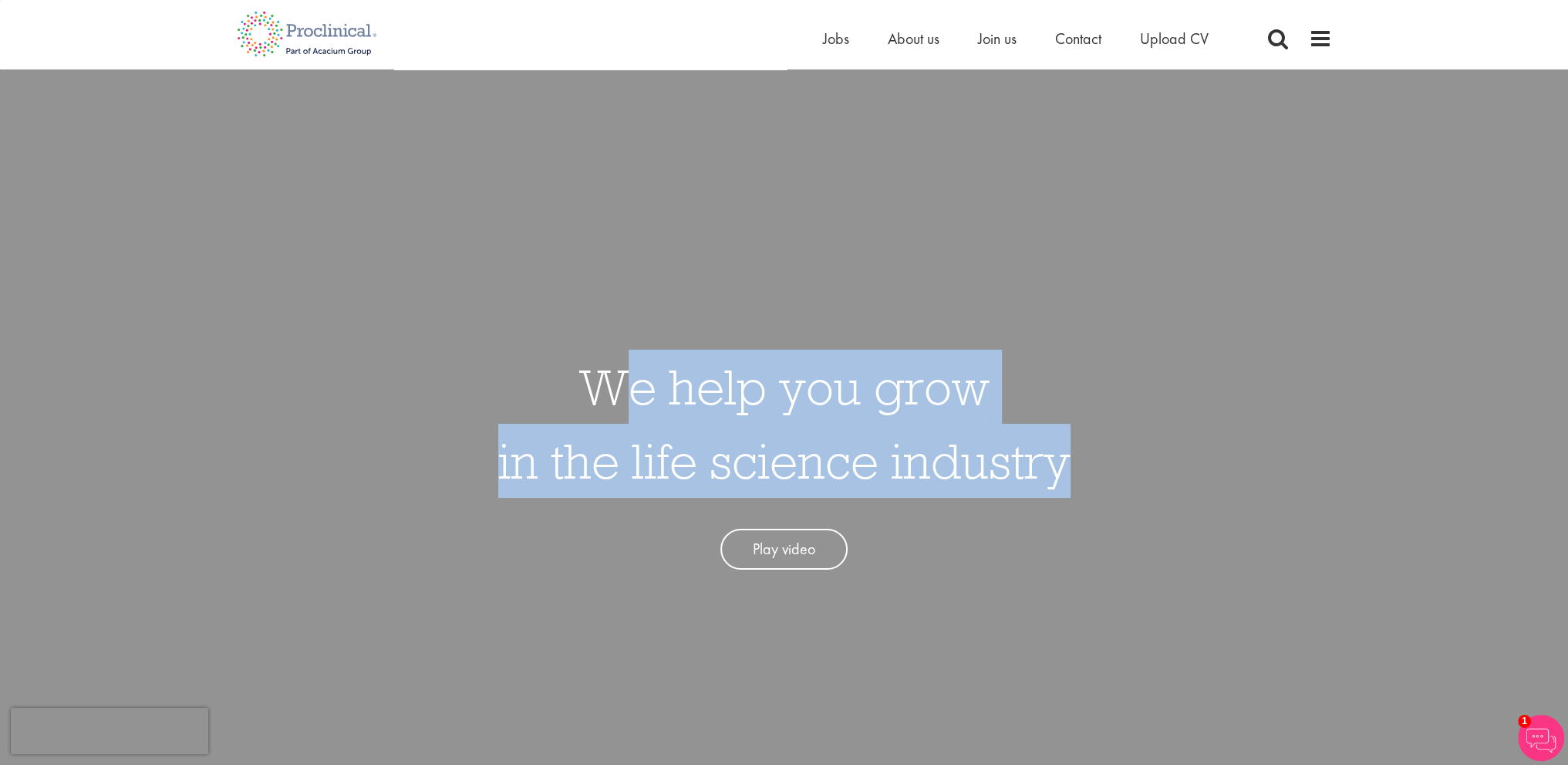
click at [608, 382] on h1 "We help you grow in the life science industry" at bounding box center [784, 423] width 572 height 148
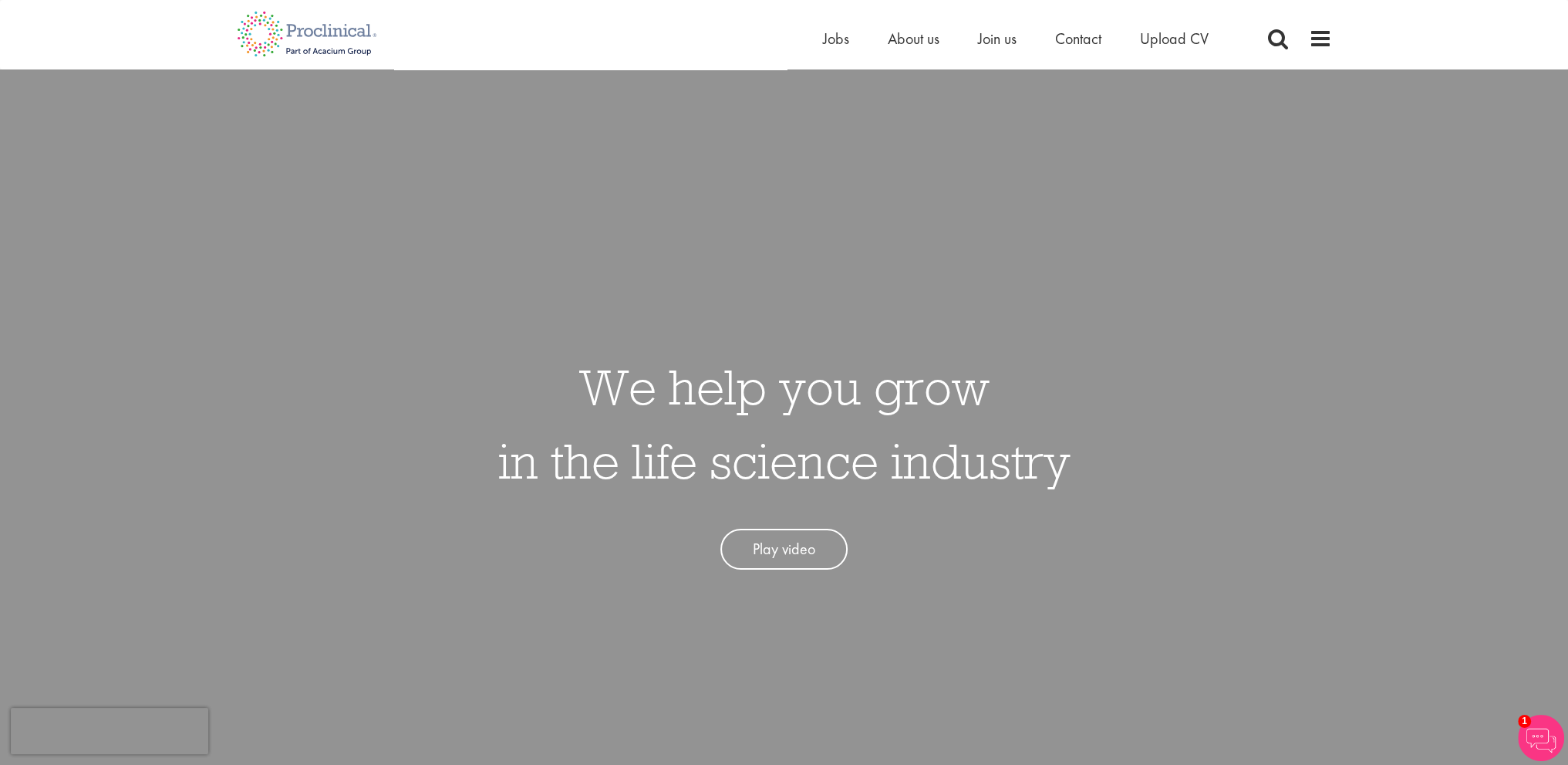
drag, startPoint x: 599, startPoint y: 384, endPoint x: 1082, endPoint y: 476, distance: 491.7
click at [1082, 476] on div "We help you grow in the life science industry Play video" at bounding box center [784, 452] width 1591 height 765
drag, startPoint x: 1074, startPoint y: 471, endPoint x: 601, endPoint y: 382, distance: 481.3
click at [633, 388] on div "We help you grow in the life science industry Play video" at bounding box center [784, 452] width 1591 height 765
click at [601, 382] on h1 "We help you grow in the life science industry" at bounding box center [784, 423] width 572 height 148
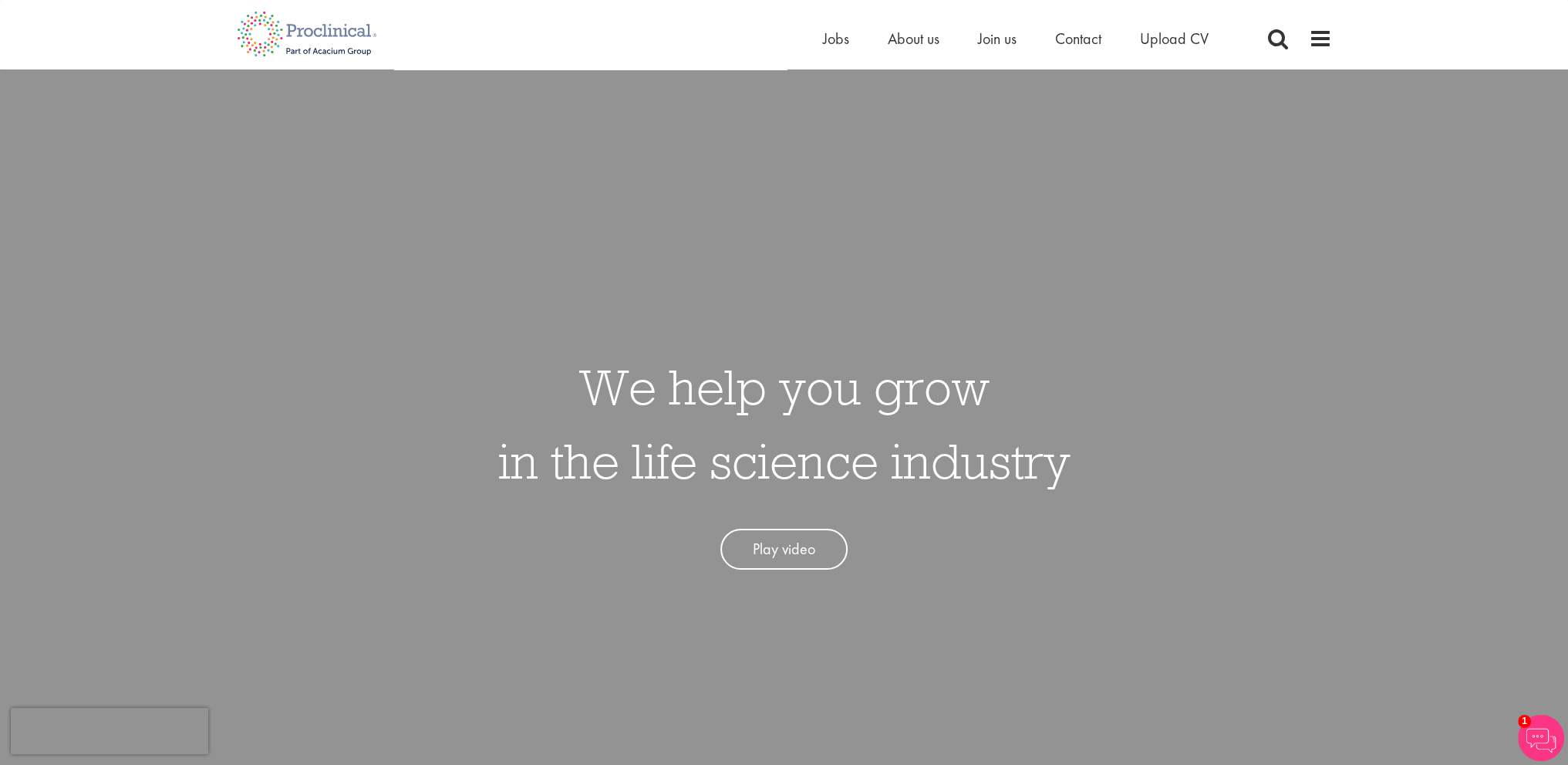
drag, startPoint x: 589, startPoint y: 382, endPoint x: 1075, endPoint y: 469, distance: 493.7
click at [1075, 469] on div "We help you grow in the life science industry Play video" at bounding box center [784, 452] width 1591 height 765
